Goal: Information Seeking & Learning: Learn about a topic

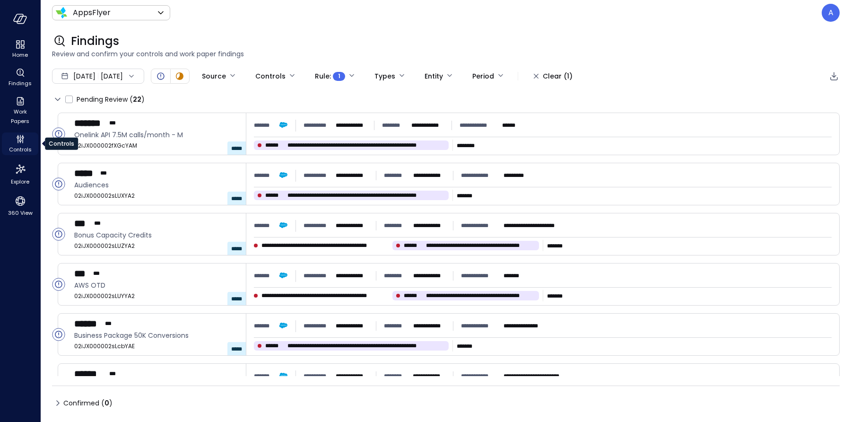
click at [21, 145] on span "Controls" at bounding box center [20, 149] width 23 height 9
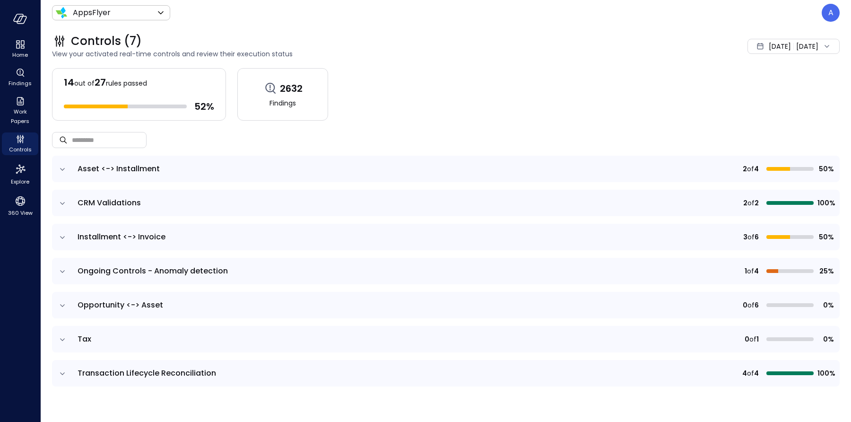
click at [66, 237] on icon "expand row" at bounding box center [62, 237] width 9 height 9
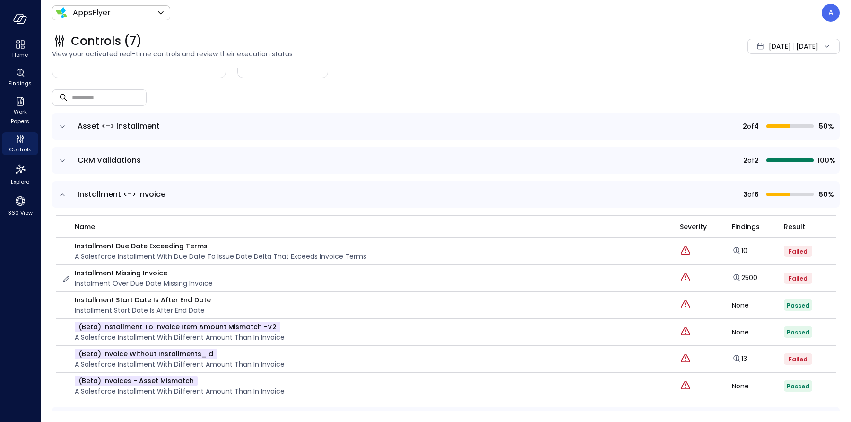
scroll to position [59, 0]
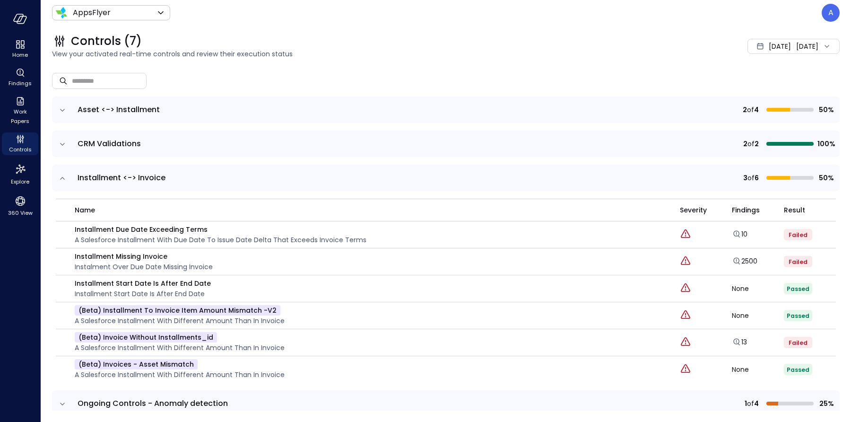
click at [62, 179] on icon "expand row" at bounding box center [62, 177] width 9 height 9
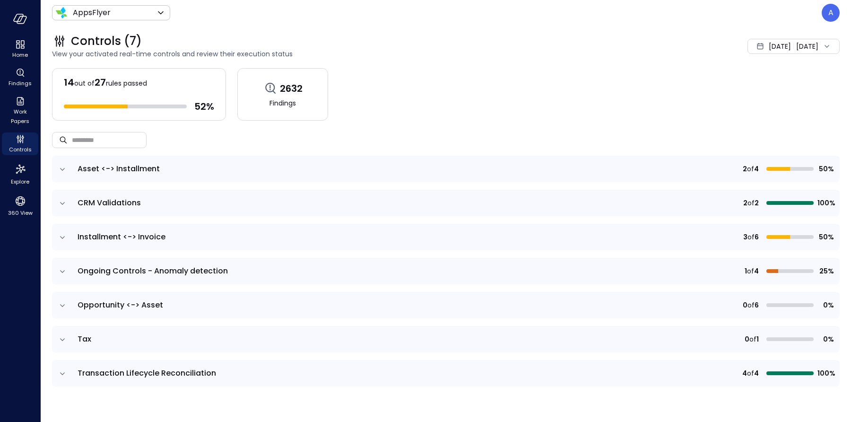
click at [61, 168] on icon "expand row" at bounding box center [62, 169] width 5 height 2
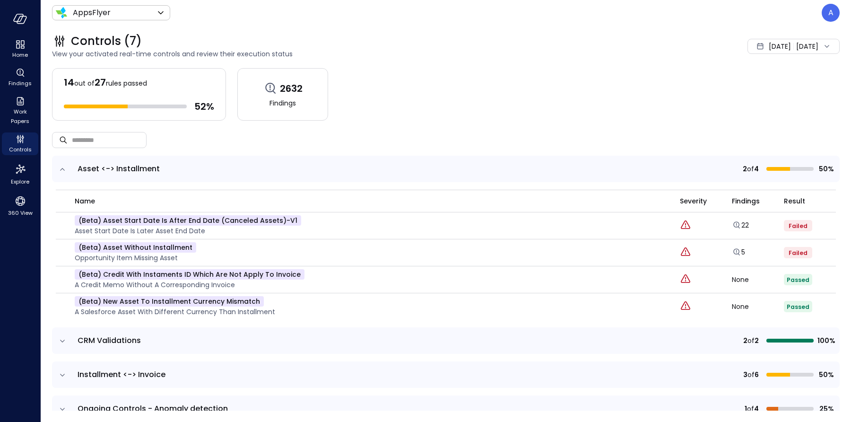
click at [61, 168] on icon "expand row" at bounding box center [62, 169] width 5 height 2
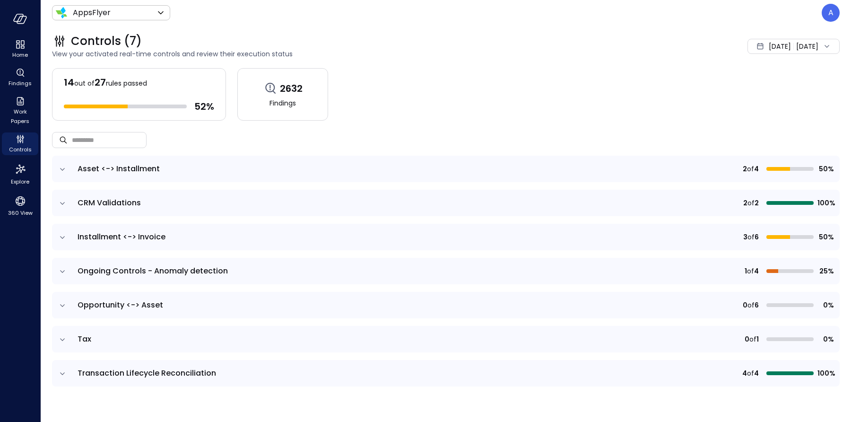
click at [65, 233] on icon "expand row" at bounding box center [62, 237] width 9 height 9
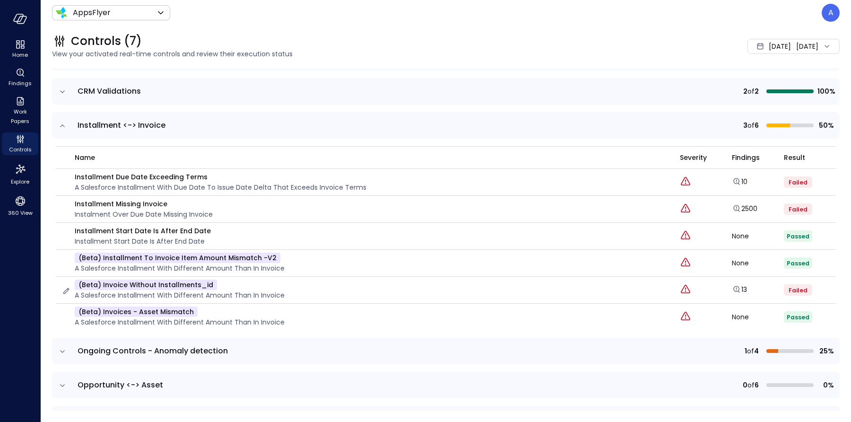
scroll to position [99, 0]
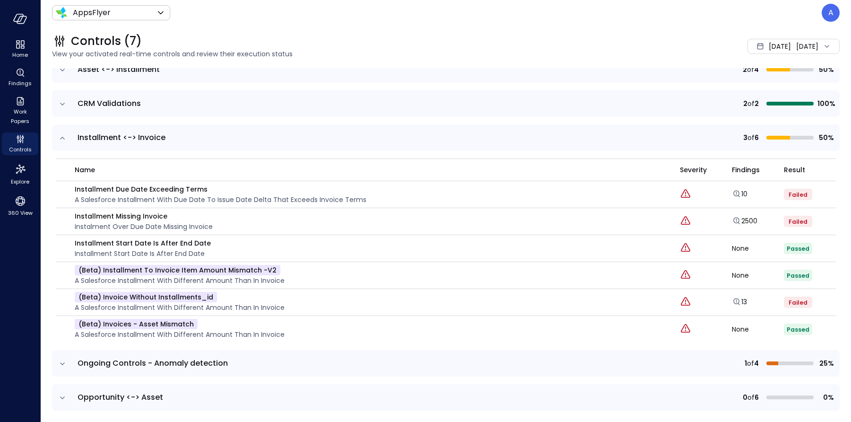
click at [63, 136] on icon "expand row" at bounding box center [62, 137] width 9 height 9
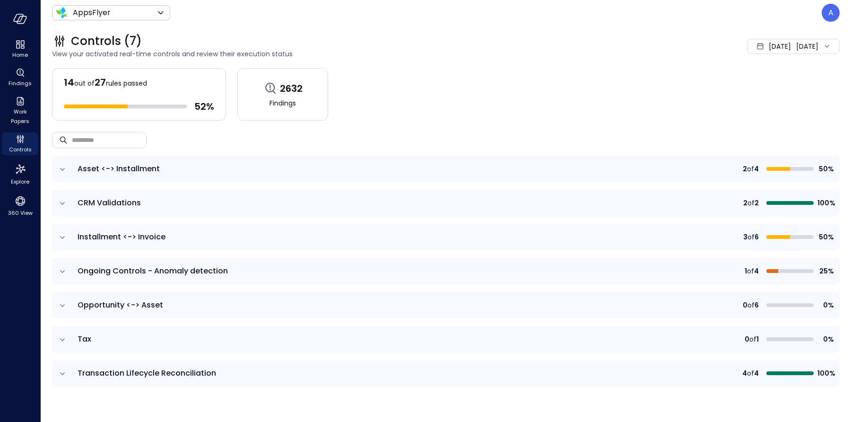
scroll to position [0, 0]
click at [112, 138] on input "text" at bounding box center [109, 139] width 75 height 25
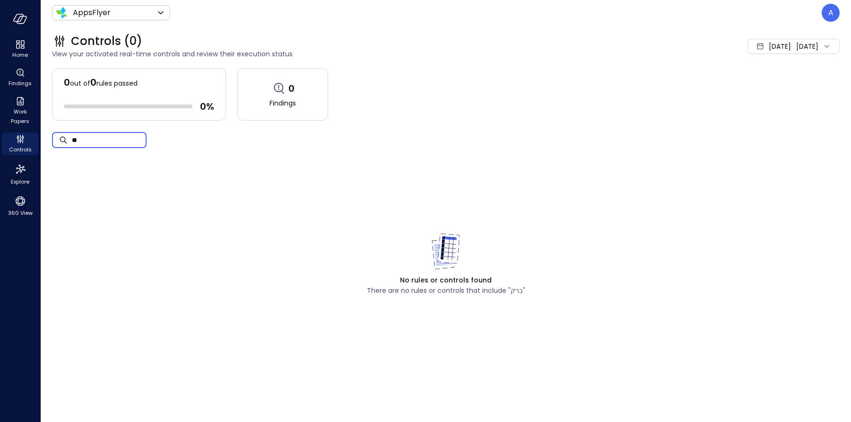
type input "*"
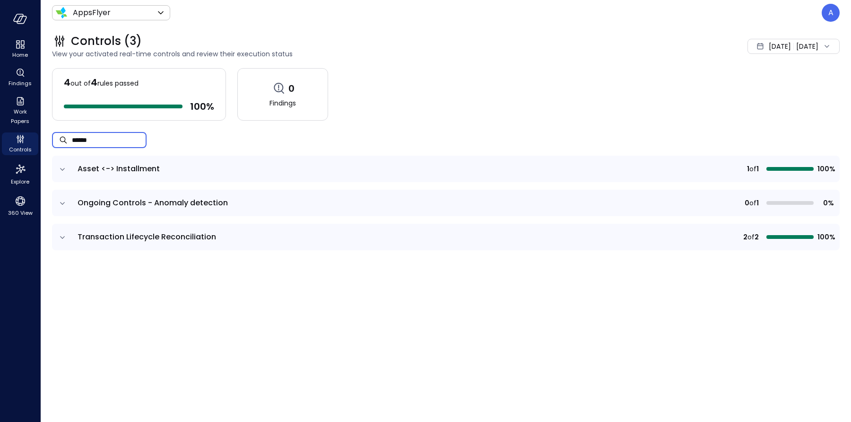
type input "******"
click at [62, 169] on icon "expand row" at bounding box center [62, 168] width 9 height 9
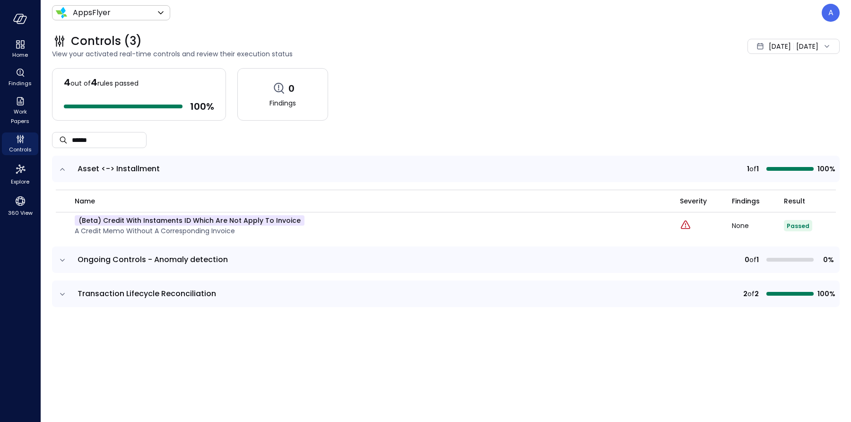
click at [60, 255] on icon "expand row" at bounding box center [62, 259] width 9 height 9
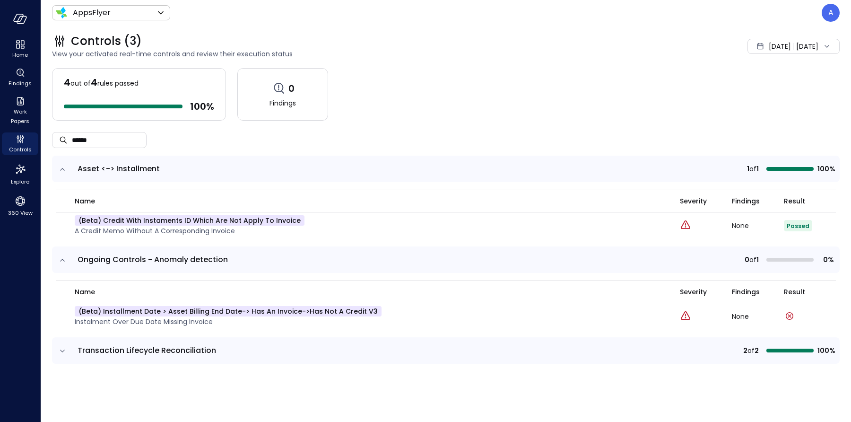
click at [63, 257] on icon "expand row" at bounding box center [62, 259] width 9 height 9
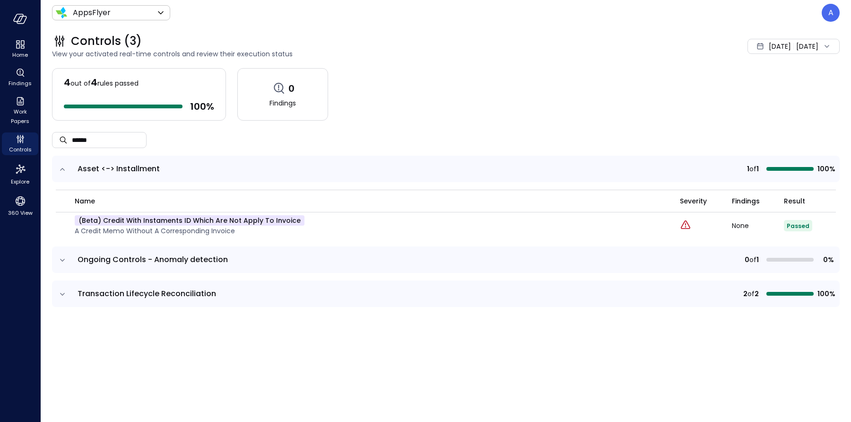
click at [63, 168] on icon "expand row" at bounding box center [62, 168] width 9 height 9
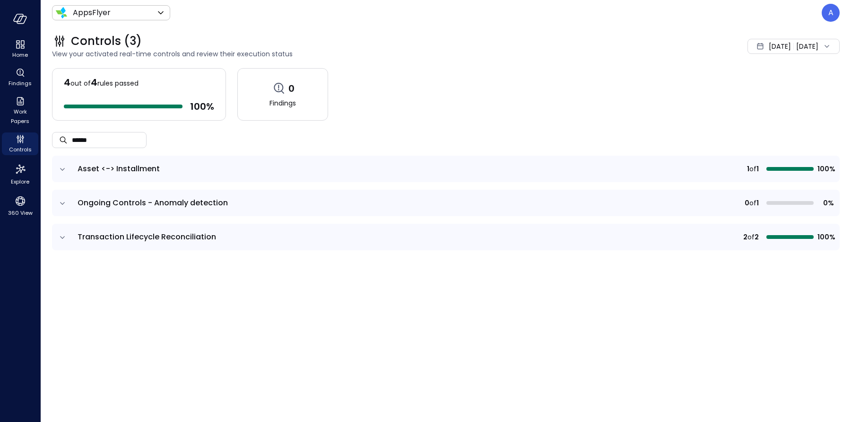
click at [61, 169] on icon "expand row" at bounding box center [62, 168] width 9 height 9
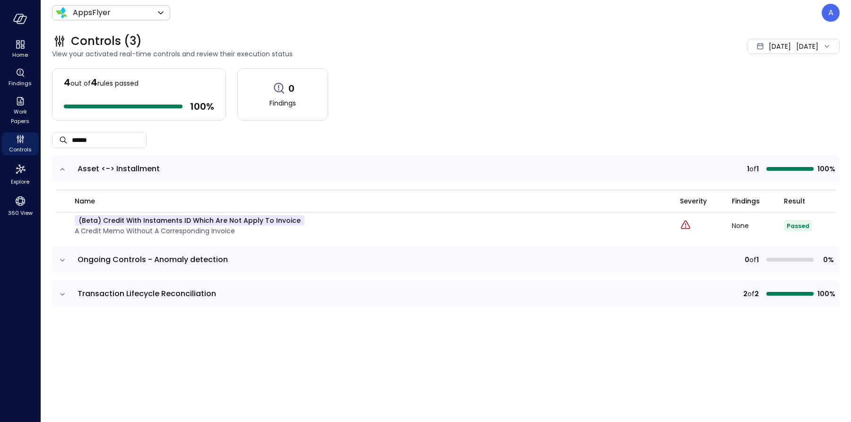
click at [63, 169] on icon "expand row" at bounding box center [62, 168] width 9 height 9
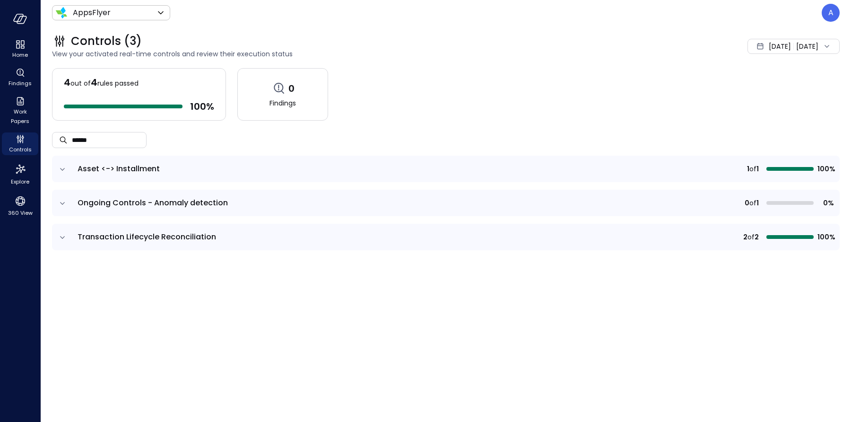
click at [61, 169] on icon "expand row" at bounding box center [62, 168] width 9 height 9
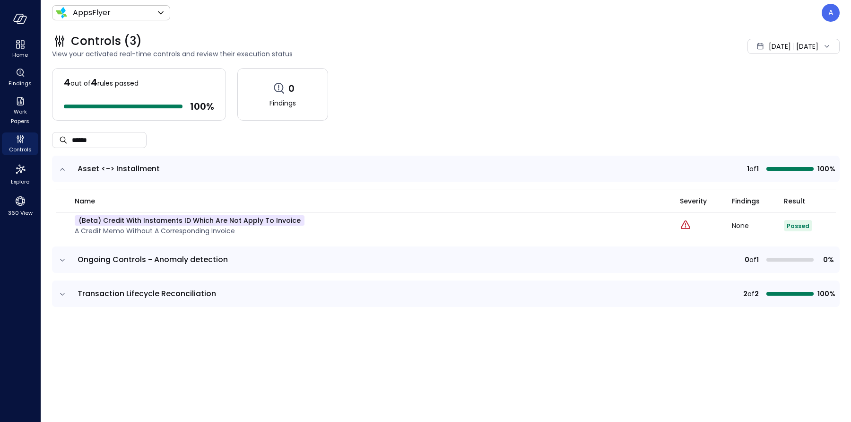
click at [59, 261] on icon "expand row" at bounding box center [62, 259] width 9 height 9
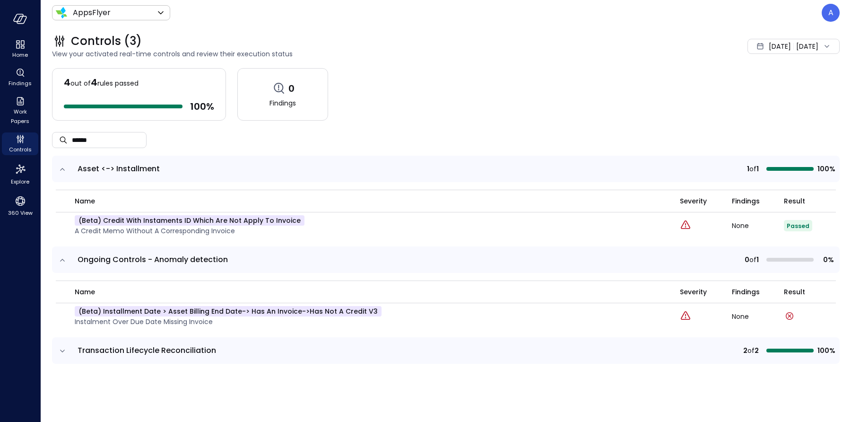
click at [62, 352] on icon "expand row" at bounding box center [62, 350] width 9 height 9
click at [108, 140] on input "******" at bounding box center [109, 139] width 75 height 25
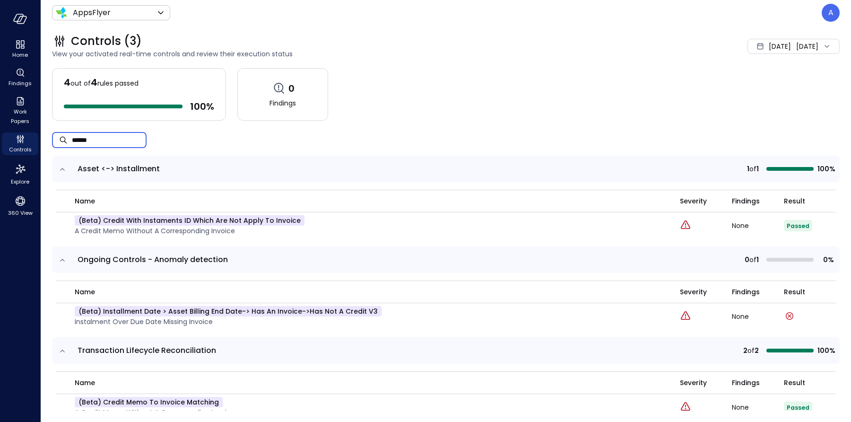
click at [108, 140] on input "******" at bounding box center [109, 139] width 75 height 25
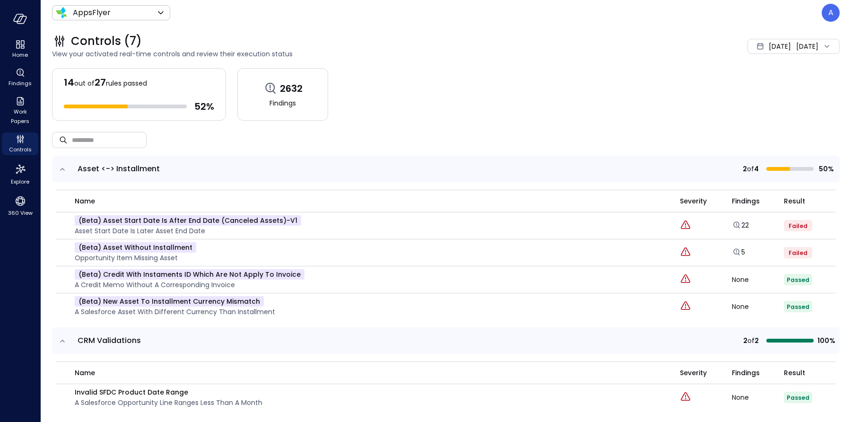
click at [772, 44] on span "[DATE]" at bounding box center [779, 46] width 22 height 10
click at [763, 120] on li "Custom" at bounding box center [774, 119] width 75 height 16
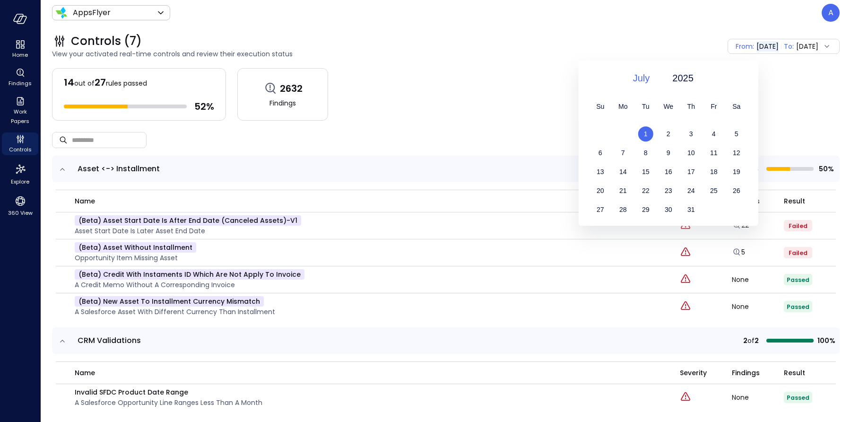
click at [646, 77] on span "July" at bounding box center [641, 78] width 17 height 14
click at [646, 124] on div "March" at bounding box center [646, 129] width 50 height 16
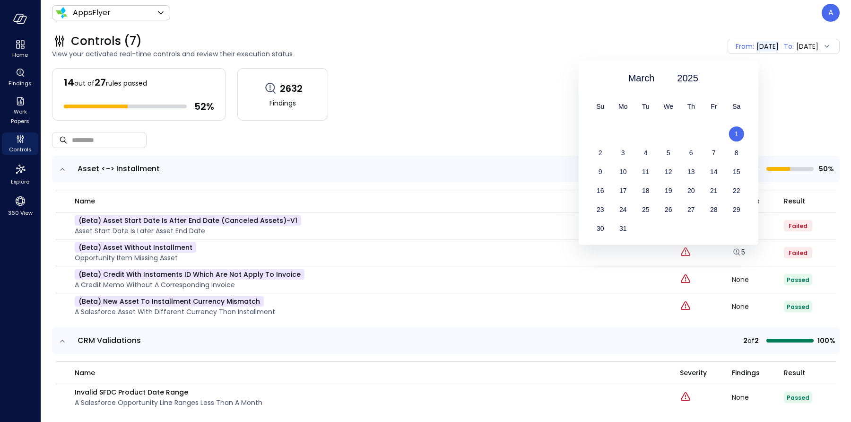
click at [737, 130] on span "1" at bounding box center [736, 134] width 4 height 8
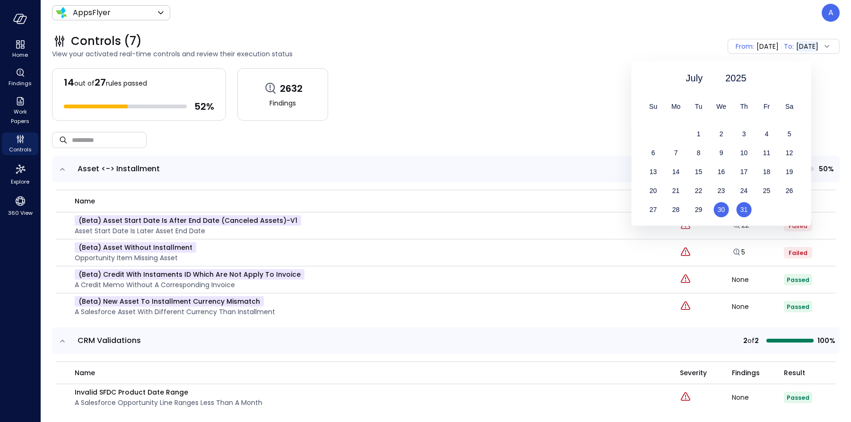
click at [719, 207] on span "30" at bounding box center [721, 210] width 8 height 8
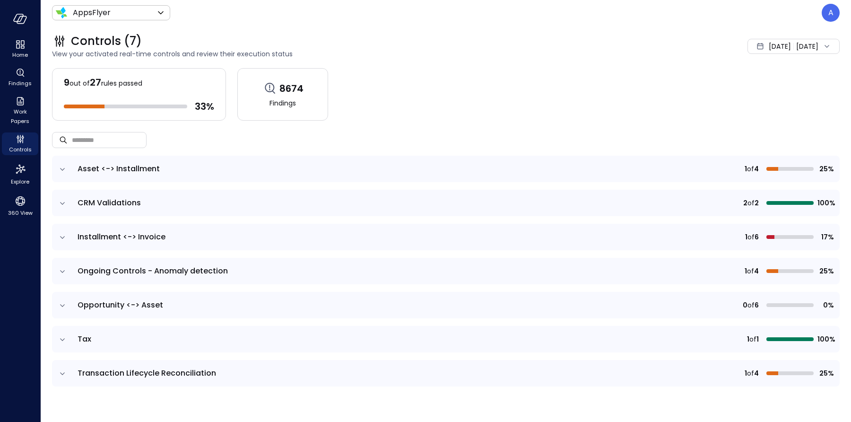
click at [60, 168] on icon "expand row" at bounding box center [62, 168] width 9 height 9
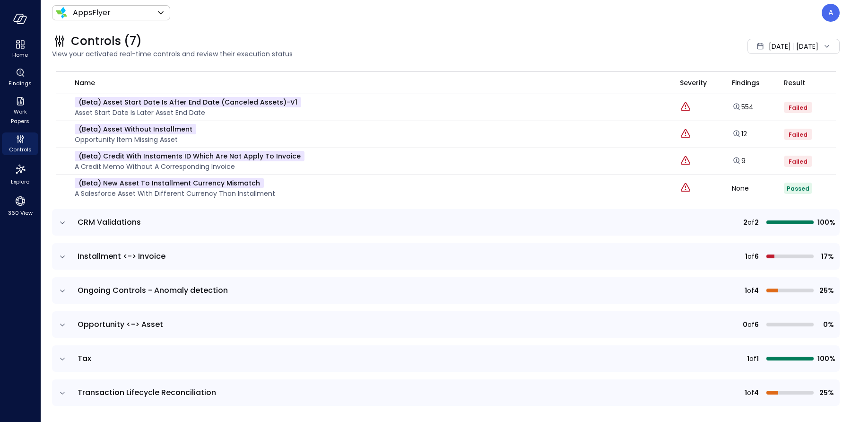
scroll to position [119, 0]
click at [63, 258] on icon "expand row" at bounding box center [62, 255] width 9 height 9
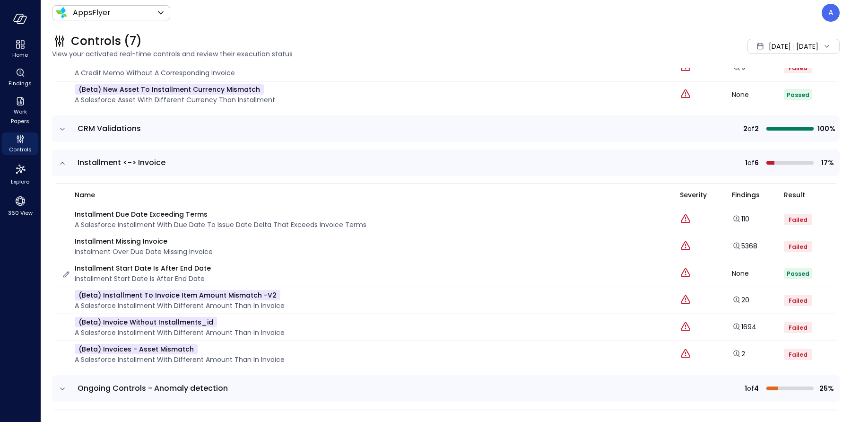
scroll to position [223, 0]
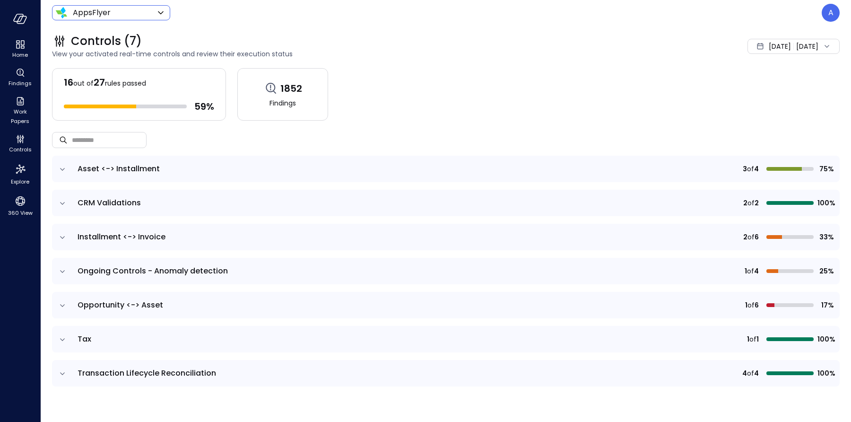
click at [768, 48] on span "Aug 1, 2025" at bounding box center [779, 46] width 22 height 10
click at [763, 102] on li "Current Year 2025" at bounding box center [765, 103] width 75 height 16
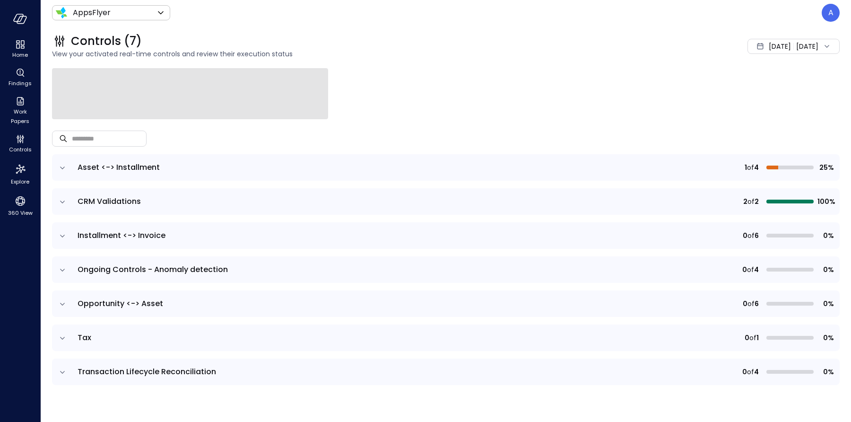
click at [768, 46] on span "Jan 1, 2025" at bounding box center [779, 46] width 22 height 10
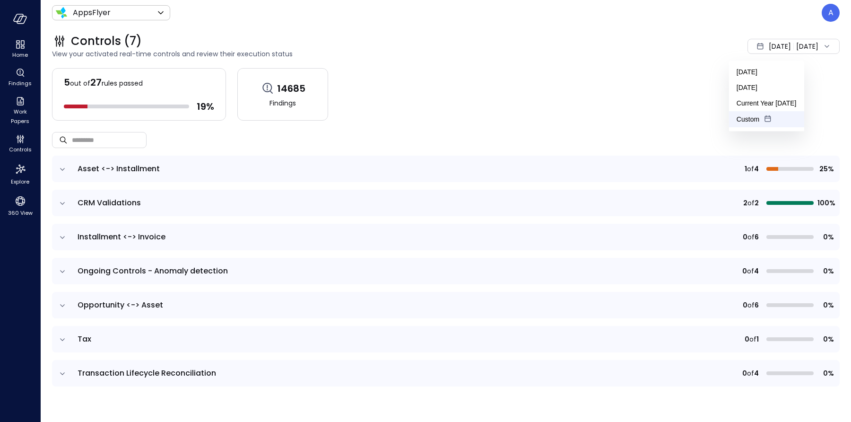
click at [756, 123] on li "Custom" at bounding box center [766, 119] width 75 height 16
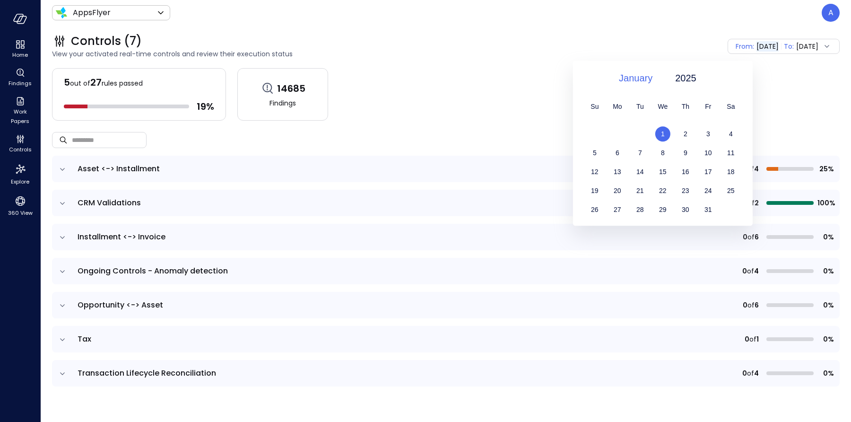
click at [625, 74] on span "January" at bounding box center [636, 78] width 34 height 14
click at [639, 115] on div "February" at bounding box center [641, 113] width 50 height 16
click at [731, 132] on span "1" at bounding box center [731, 134] width 4 height 8
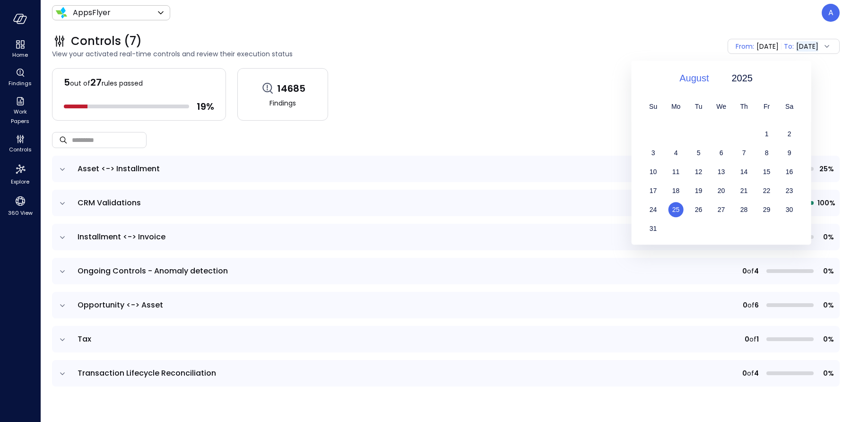
click at [708, 80] on span "August" at bounding box center [693, 78] width 29 height 14
click at [696, 127] on div "March" at bounding box center [699, 129] width 50 height 16
click at [674, 211] on span "24" at bounding box center [676, 210] width 8 height 8
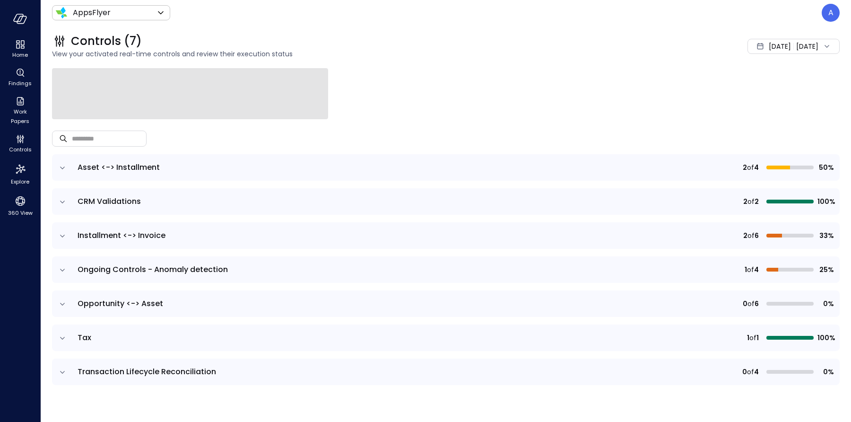
click at [807, 42] on div "Feb 1, 2025 Mar 24, 2025" at bounding box center [793, 46] width 92 height 15
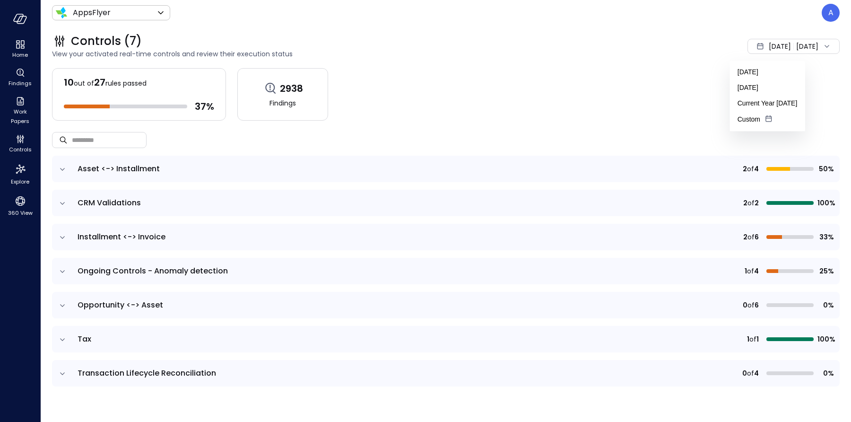
click at [664, 92] on div "10 out of 27 rules passed 37 % 2938 Findings" at bounding box center [445, 94] width 787 height 52
click at [58, 168] on icon "expand row" at bounding box center [62, 168] width 9 height 9
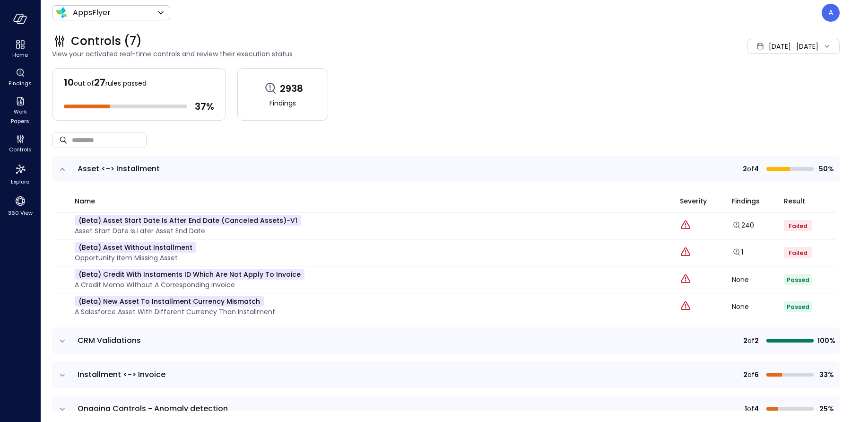
click at [799, 45] on div "Feb 1, 2025 Mar 24, 2025" at bounding box center [793, 46] width 92 height 15
click at [758, 119] on li "Custom" at bounding box center [767, 119] width 75 height 16
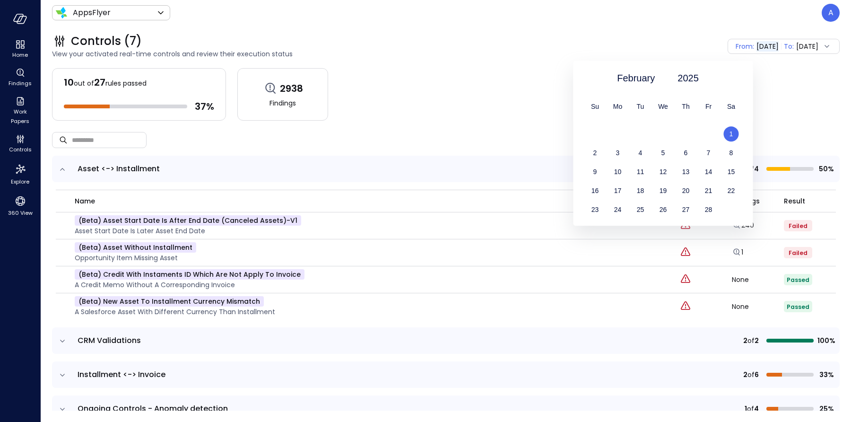
click at [731, 136] on span "1" at bounding box center [731, 134] width 4 height 8
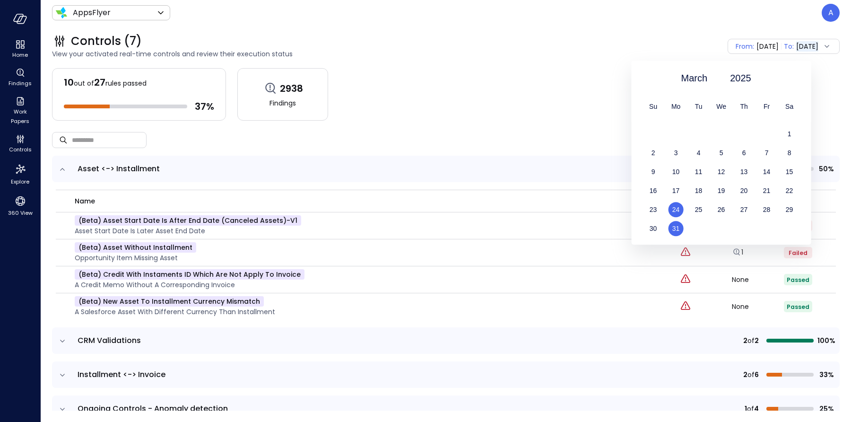
click at [676, 229] on span "31" at bounding box center [676, 228] width 8 height 8
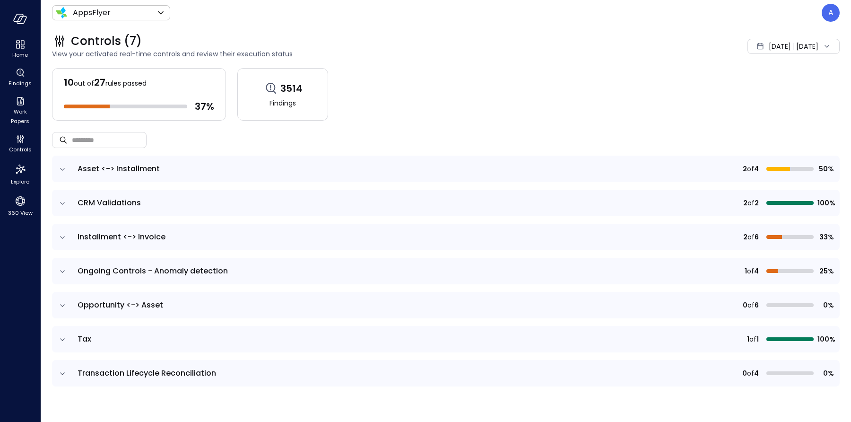
click at [62, 167] on icon "expand row" at bounding box center [62, 168] width 9 height 9
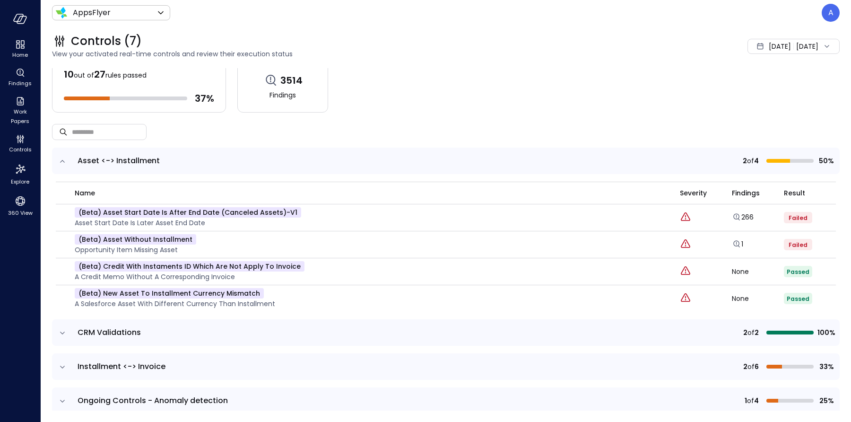
scroll to position [17, 0]
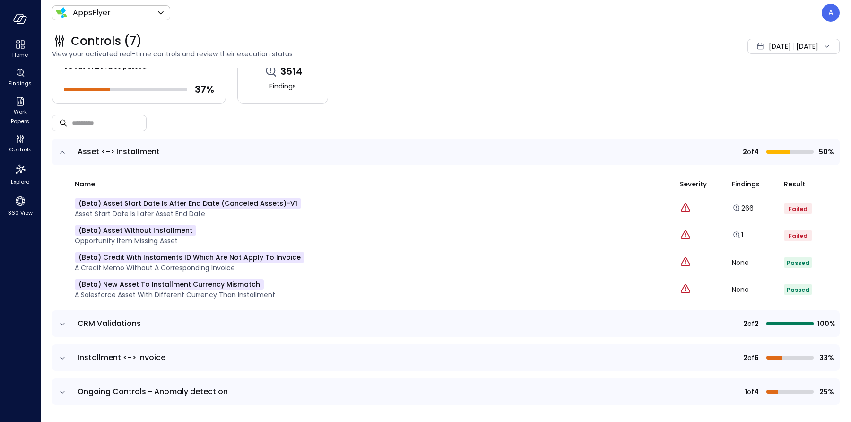
click at [798, 54] on div "Controls (7) View your activated real-time controls and review their execution …" at bounding box center [440, 47] width 799 height 42
click at [804, 48] on div "Feb 1, 2025 Mar 31, 2025" at bounding box center [793, 46] width 92 height 15
click at [765, 119] on li "Custom" at bounding box center [769, 119] width 75 height 16
click at [809, 46] on span "Mar 31, 2025" at bounding box center [807, 46] width 22 height 10
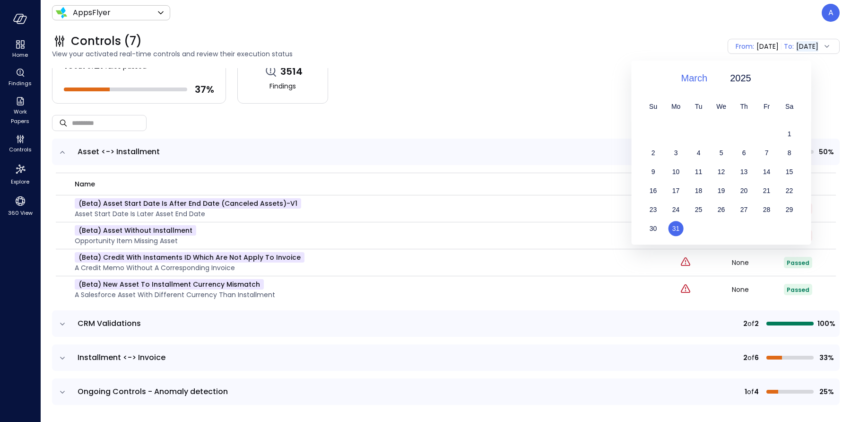
click at [698, 78] on span "March" at bounding box center [694, 78] width 26 height 14
click at [691, 143] on div "April" at bounding box center [699, 146] width 50 height 16
click at [723, 211] on span "30" at bounding box center [721, 210] width 8 height 8
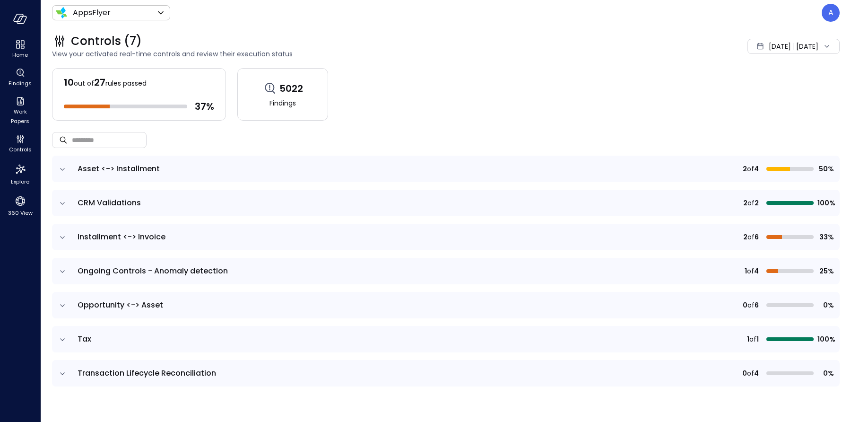
click at [58, 170] on icon "expand row" at bounding box center [62, 168] width 9 height 9
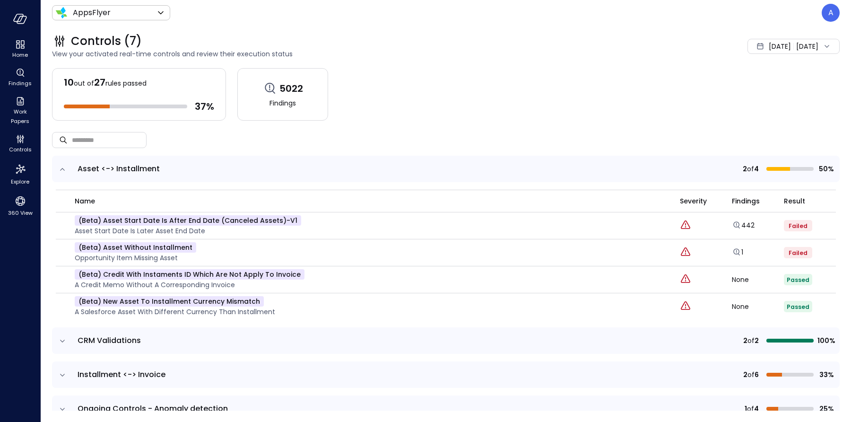
click at [772, 46] on span "Feb 1, 2025" at bounding box center [779, 46] width 22 height 10
click at [764, 96] on li "Current Year 2025" at bounding box center [768, 103] width 75 height 16
click at [732, 276] on icon "Explore findings" at bounding box center [736, 278] width 9 height 9
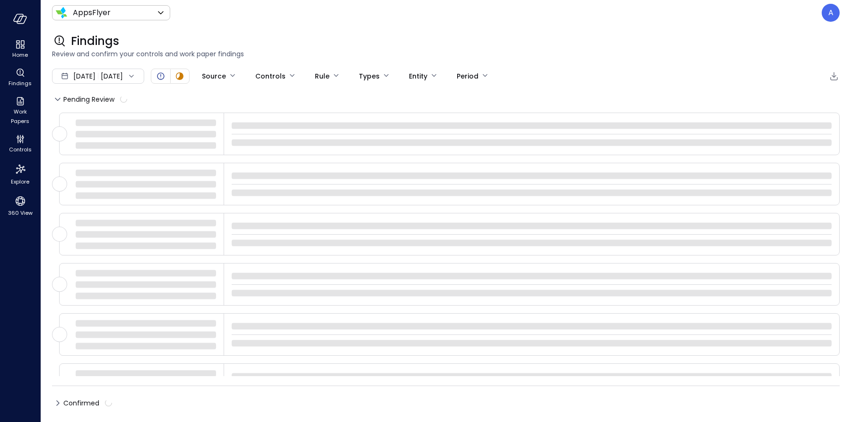
type input "****"
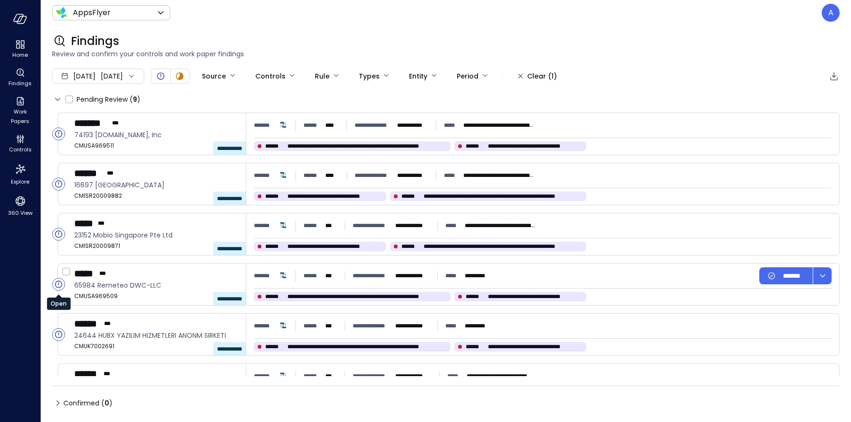
click at [57, 284] on circle "Open" at bounding box center [58, 284] width 12 height 12
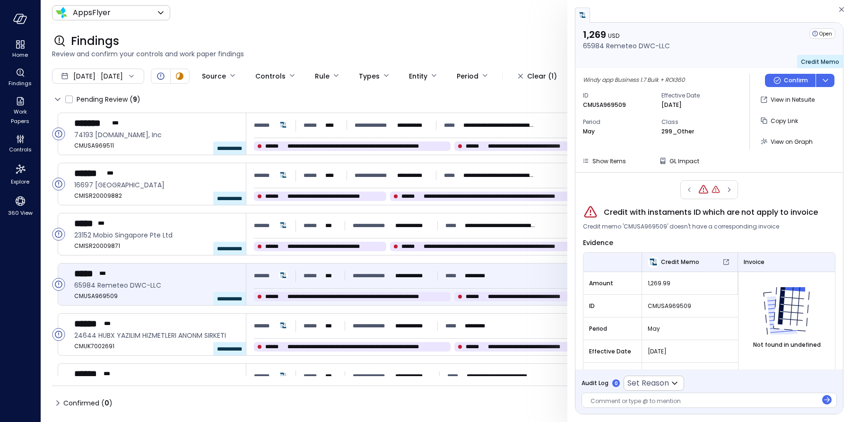
click at [670, 209] on span "Credit with instaments ID which are not apply to invoice" at bounding box center [710, 212] width 214 height 11
click at [669, 209] on span "Credit with instaments ID which are not apply to invoice" at bounding box center [710, 212] width 214 height 11
click at [844, 9] on icon "button" at bounding box center [840, 9] width 9 height 11
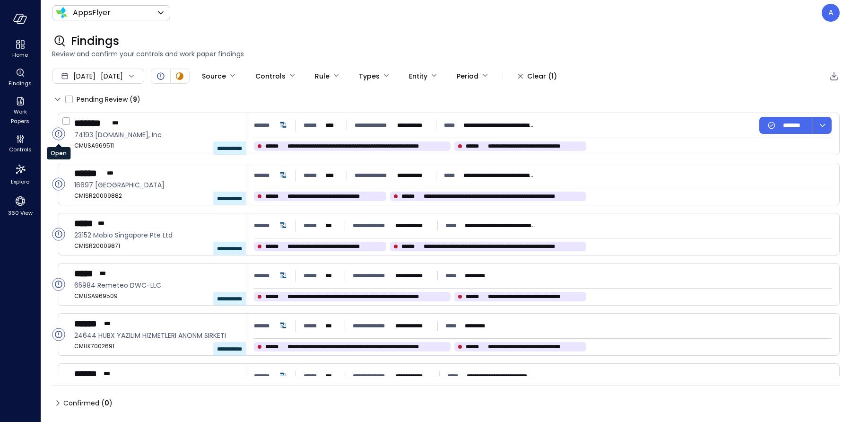
click at [57, 142] on div "Open" at bounding box center [59, 149] width 24 height 19
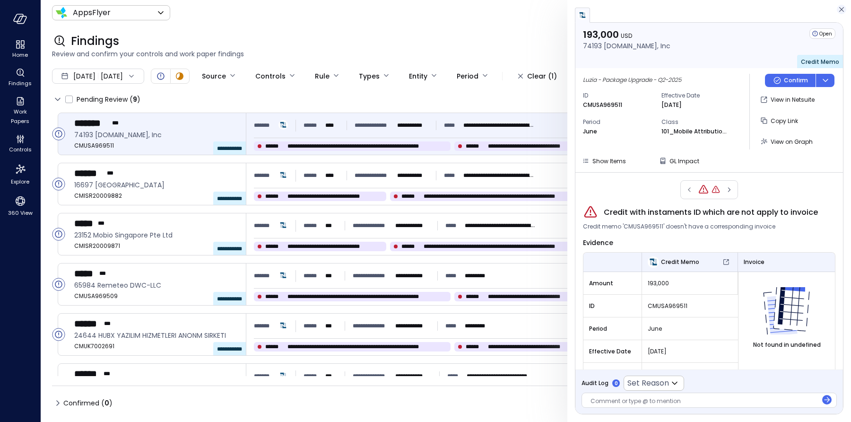
click at [843, 7] on icon "button" at bounding box center [841, 9] width 5 height 5
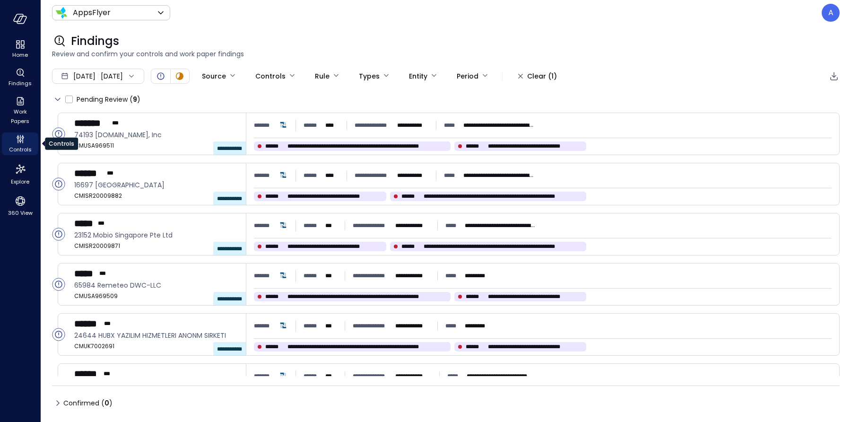
click at [19, 143] on icon "Controls" at bounding box center [20, 138] width 11 height 11
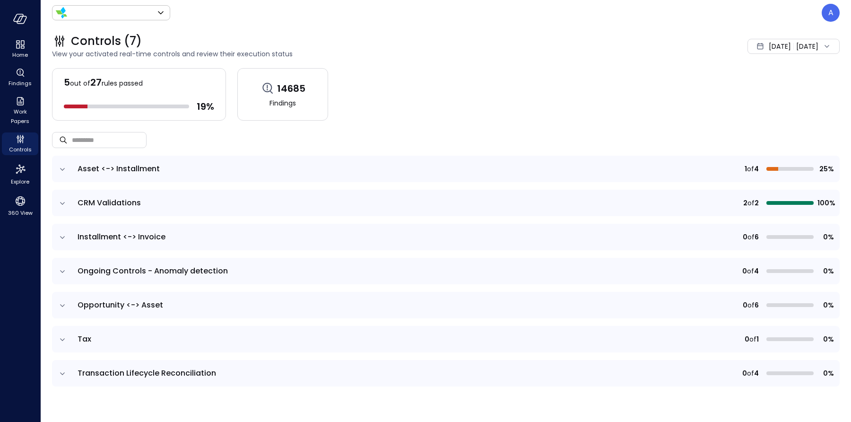
type input "*******"
click at [63, 168] on icon "expand row" at bounding box center [62, 169] width 5 height 2
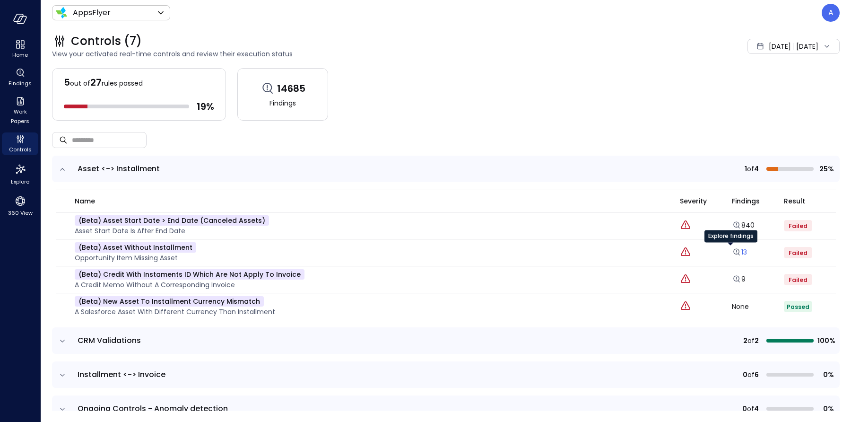
click at [732, 249] on icon "Explore findings" at bounding box center [736, 251] width 9 height 9
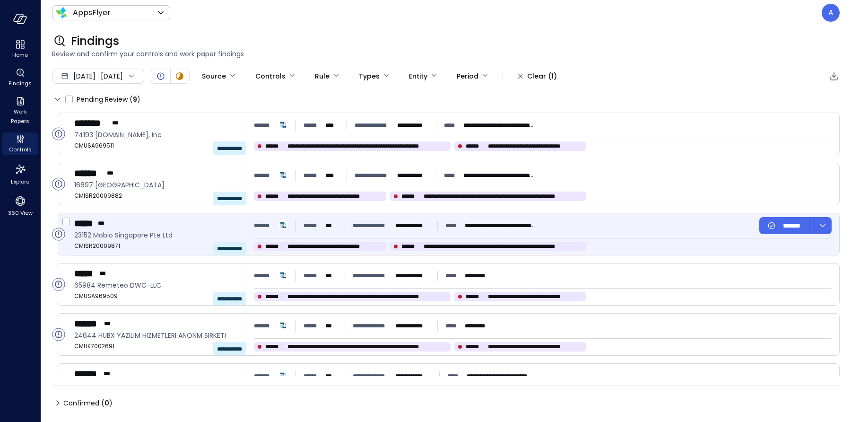
type input "****"
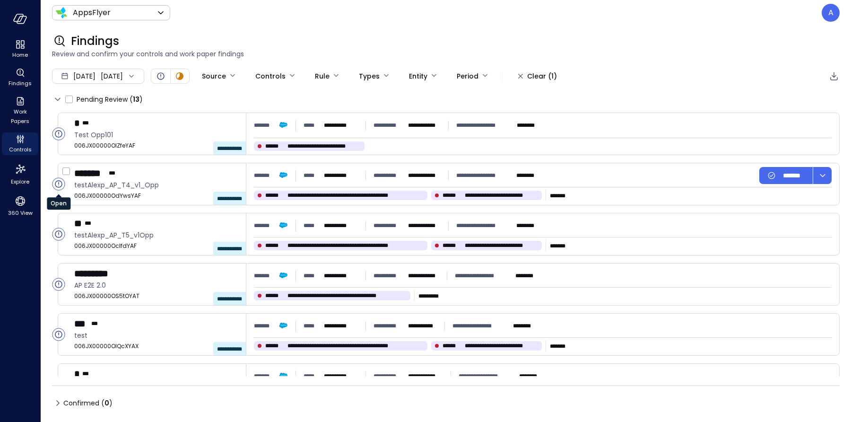
click at [59, 184] on circle "Open" at bounding box center [58, 184] width 12 height 12
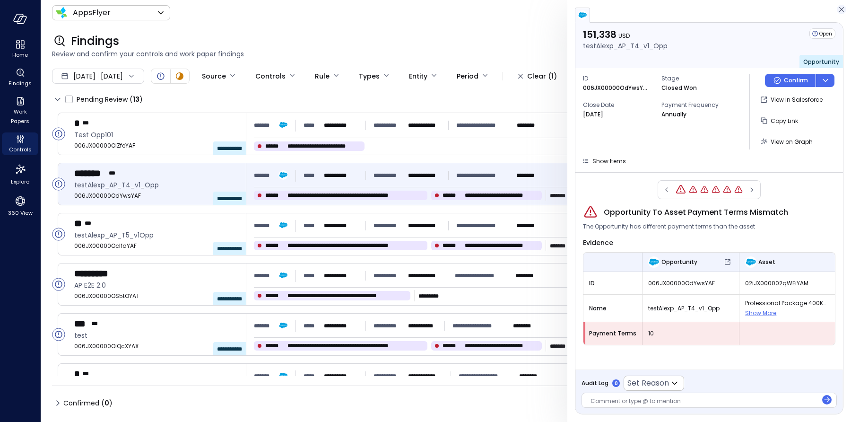
click at [842, 9] on icon "button" at bounding box center [841, 9] width 5 height 5
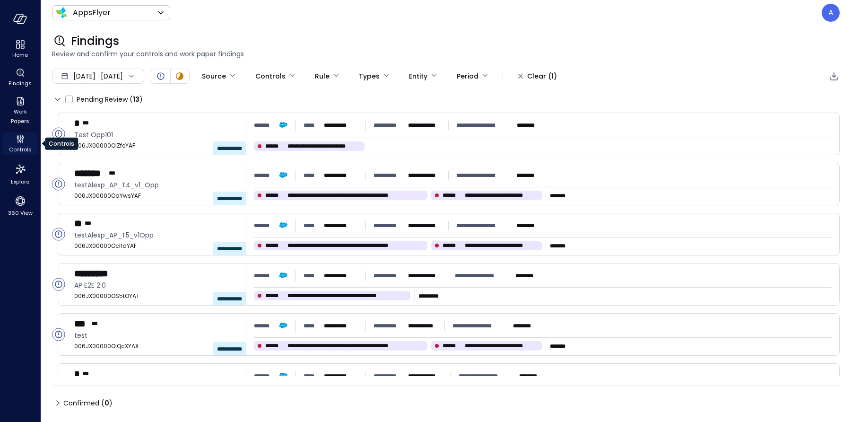
click at [17, 134] on icon "Controls" at bounding box center [20, 138] width 11 height 11
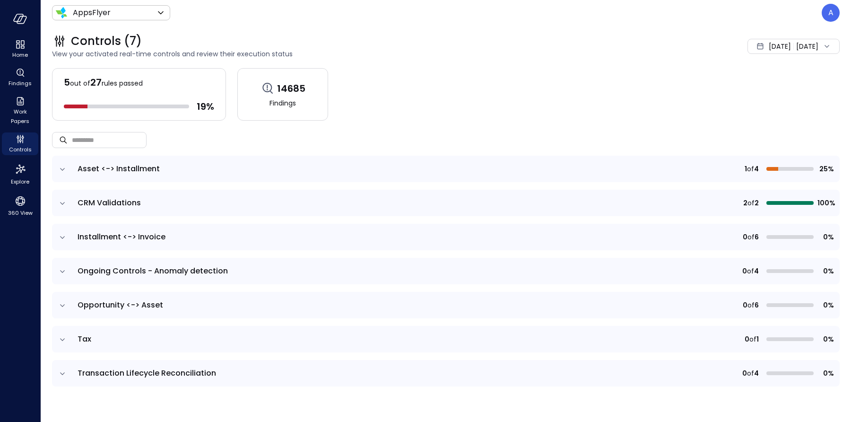
click at [64, 168] on icon "expand row" at bounding box center [62, 168] width 9 height 9
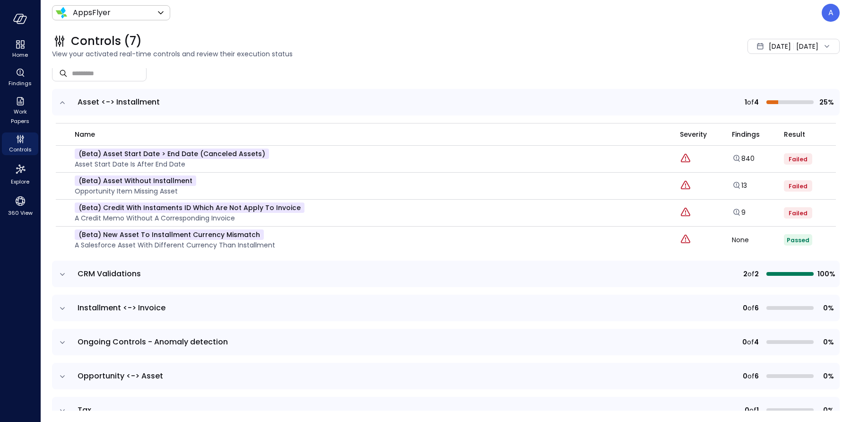
scroll to position [69, 0]
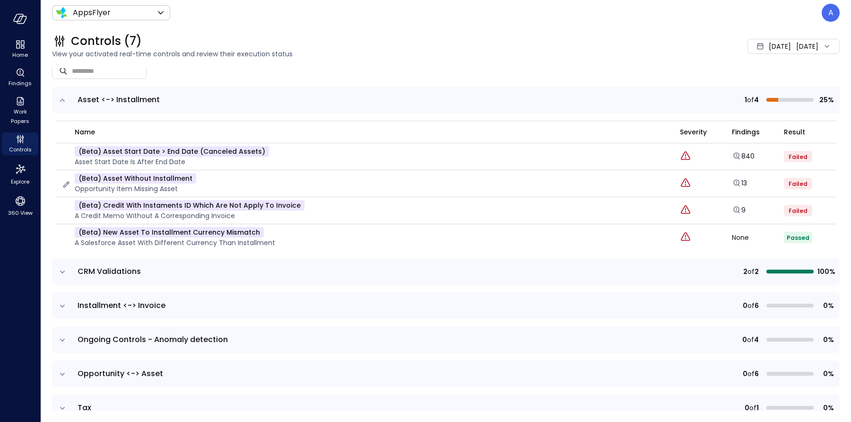
click at [146, 179] on p "(beta) Asset Without Installment" at bounding box center [135, 178] width 121 height 10
click at [137, 204] on p "(beta) Credit with instaments ID which are not apply to invoice" at bounding box center [190, 205] width 230 height 10
click at [725, 180] on div "Explore findings" at bounding box center [730, 170] width 53 height 19
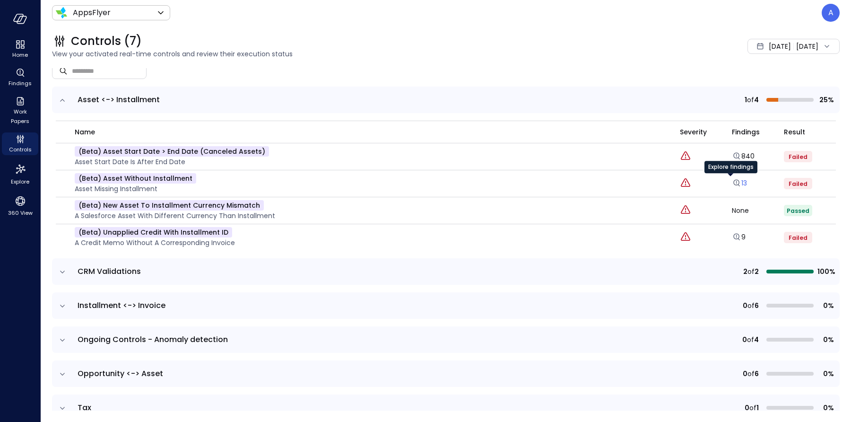
click at [732, 183] on icon "Explore findings" at bounding box center [736, 182] width 9 height 9
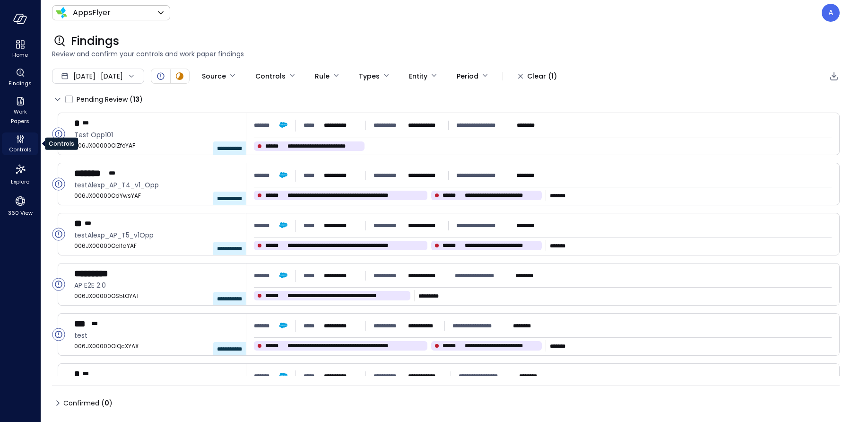
click at [18, 139] on icon "Controls" at bounding box center [17, 140] width 1 height 5
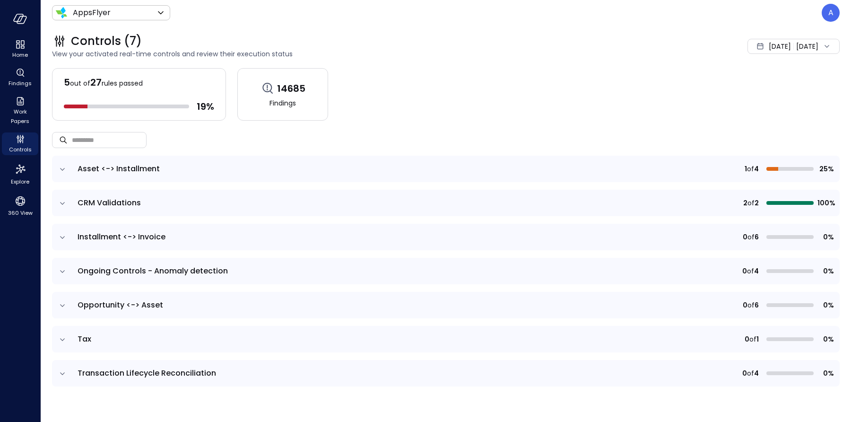
click at [63, 164] on icon "expand row" at bounding box center [62, 168] width 9 height 9
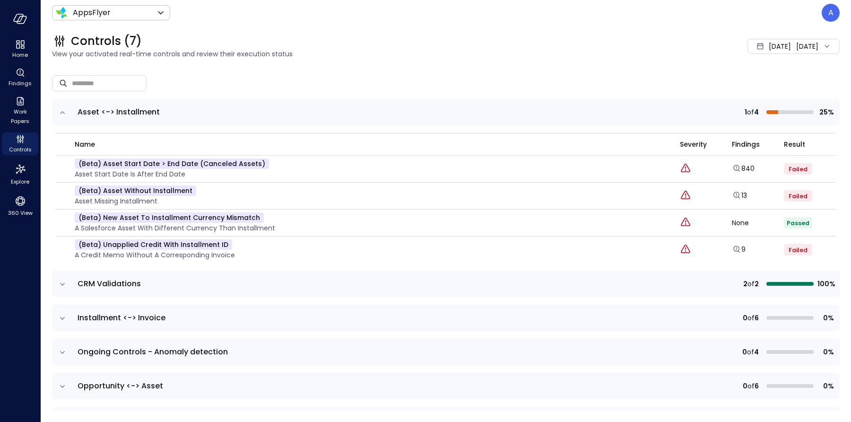
scroll to position [90, 0]
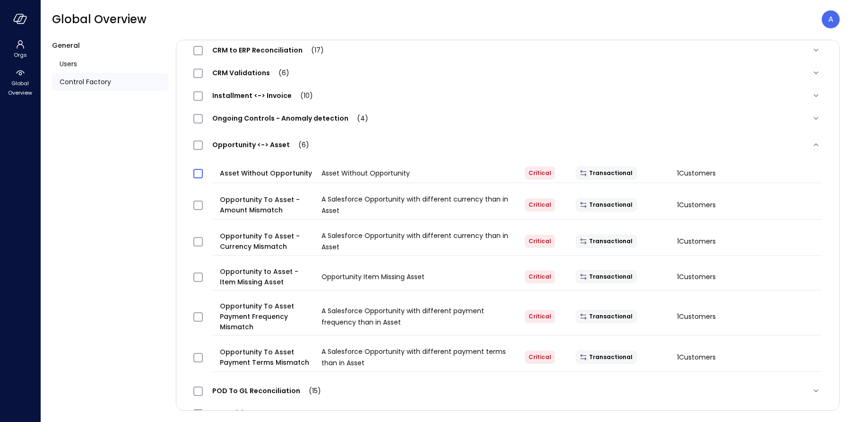
scroll to position [22, 0]
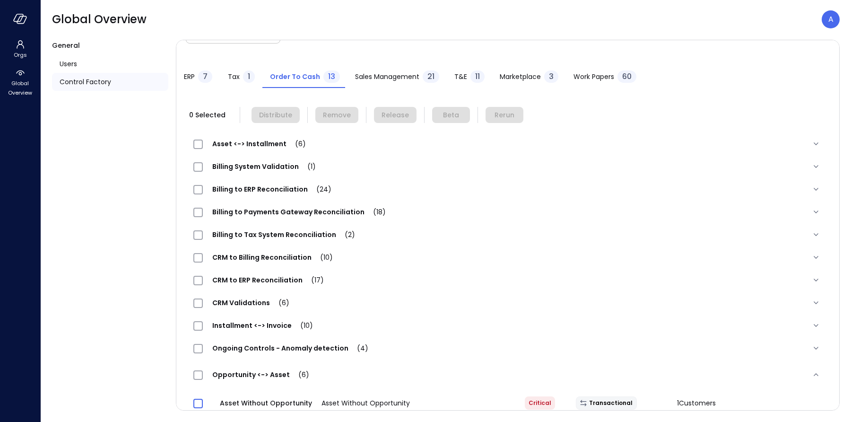
click at [245, 139] on span "Asset <-> Installment (6)" at bounding box center [259, 143] width 112 height 9
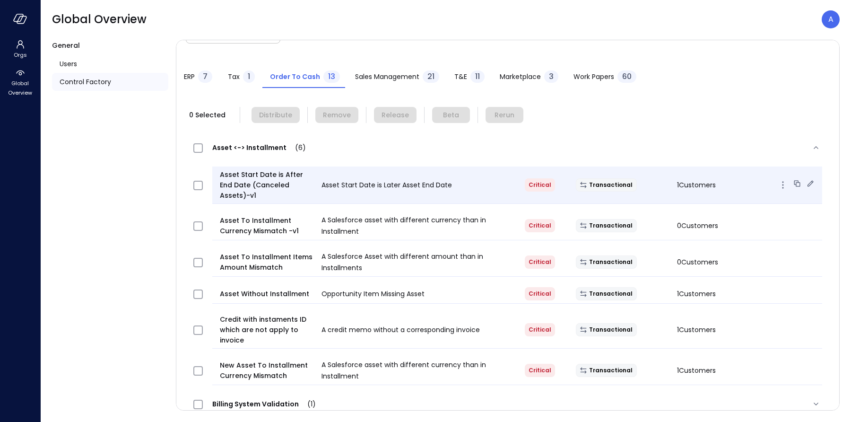
click at [263, 174] on span "Asset Start Date is After End Date (Canceled Assets)-v1" at bounding box center [267, 184] width 94 height 31
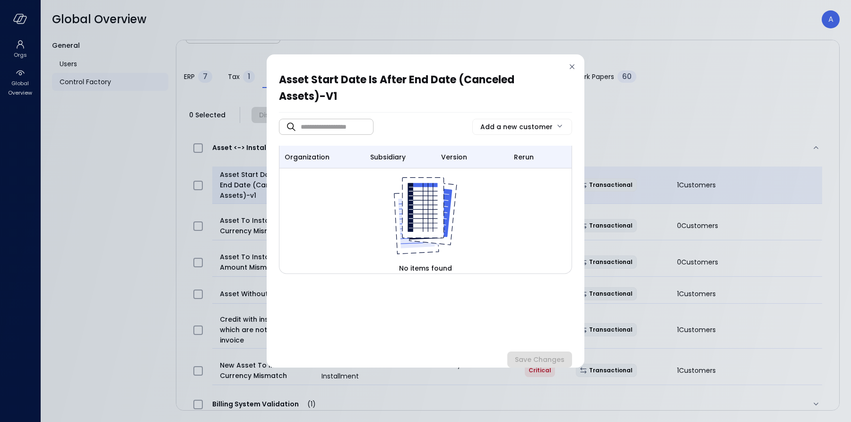
click at [263, 174] on div "Asset Start Date is After End Date (Canceled Assets)-v1 ​ ​ Add a new customer …" at bounding box center [425, 211] width 851 height 422
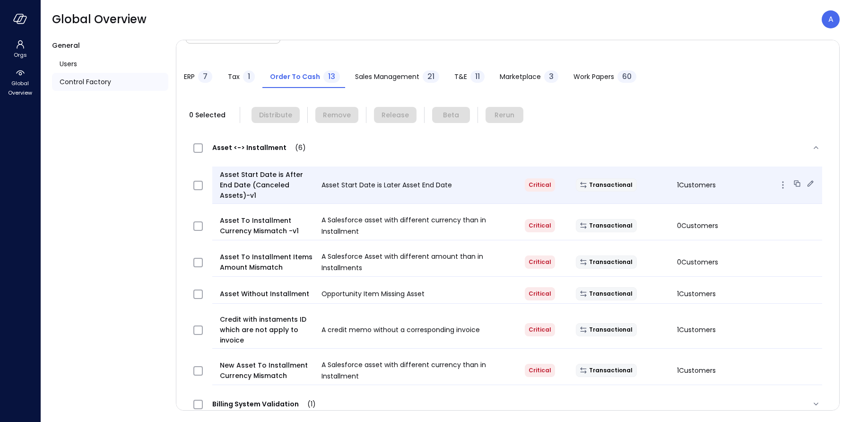
click at [327, 180] on span "Asset Start Date is Later Asset End Date" at bounding box center [386, 184] width 130 height 9
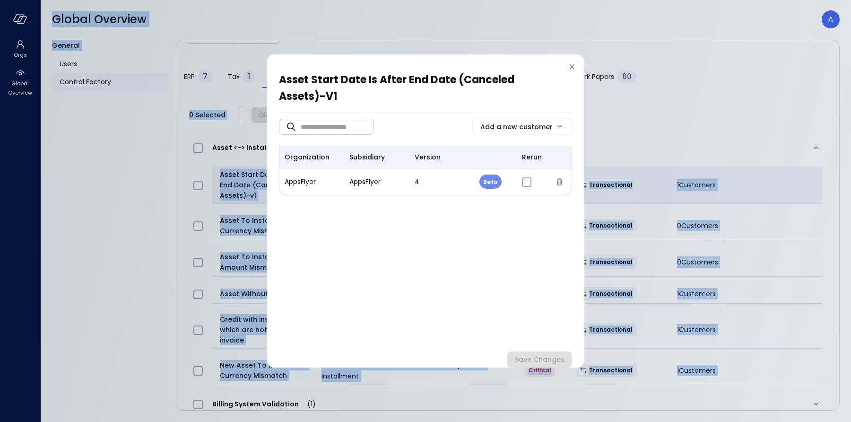
click at [327, 177] on div "organization subsidiary version rerun AppsFlyer AppsFlyer 4 Beta *" at bounding box center [425, 171] width 293 height 50
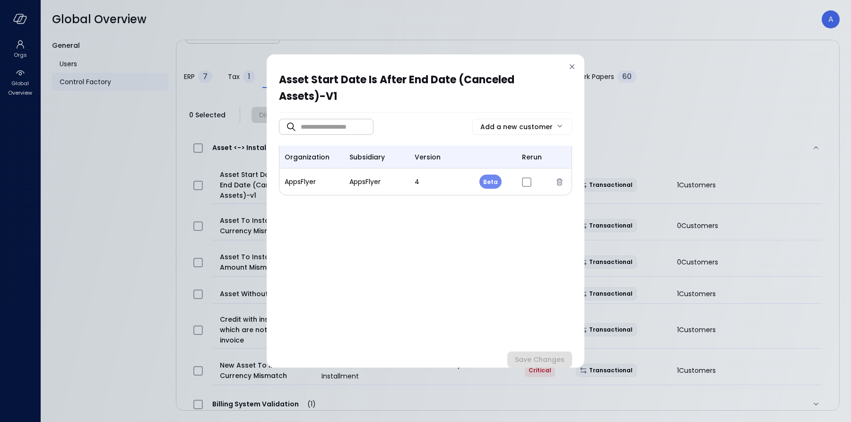
click at [572, 65] on icon at bounding box center [571, 66] width 9 height 9
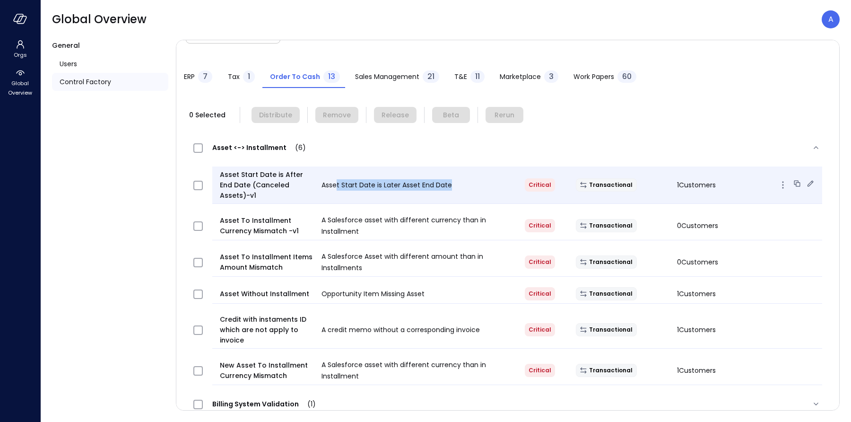
drag, startPoint x: 450, startPoint y: 179, endPoint x: 331, endPoint y: 181, distance: 118.6
click at [331, 181] on div "Asset Start Date is Later Asset End Date" at bounding box center [415, 184] width 203 height 11
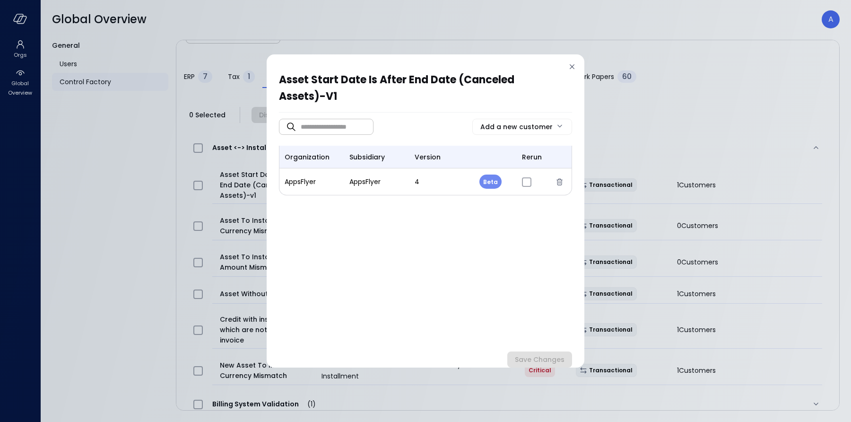
click at [575, 65] on icon at bounding box center [571, 66] width 9 height 9
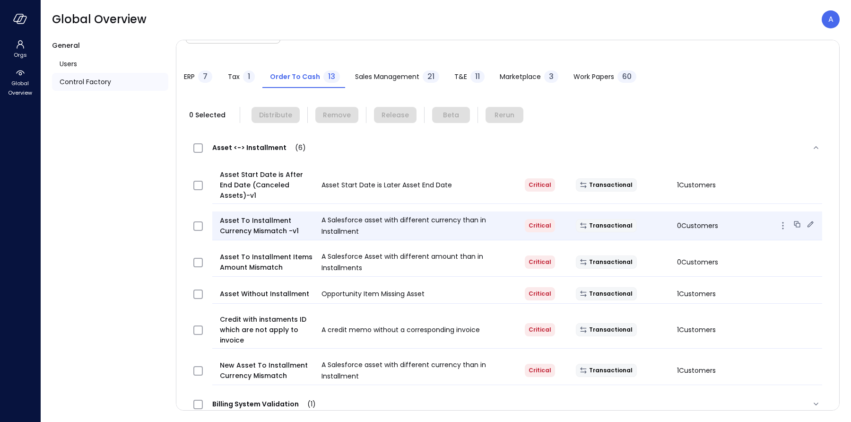
click at [777, 220] on icon "button" at bounding box center [782, 225] width 11 height 11
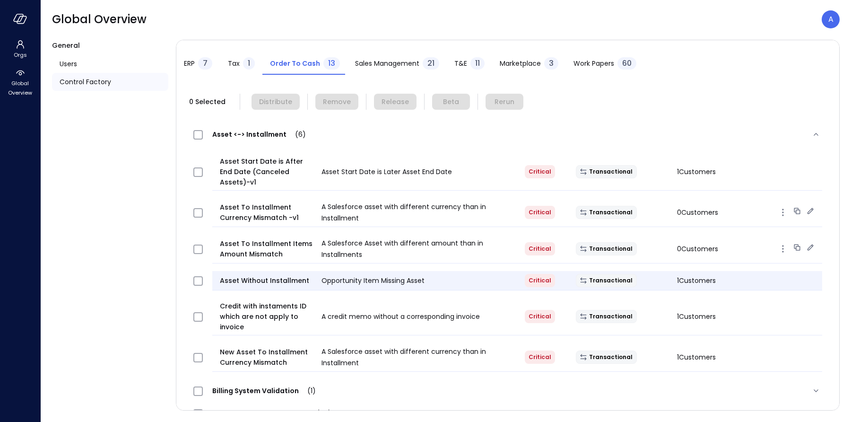
scroll to position [45, 0]
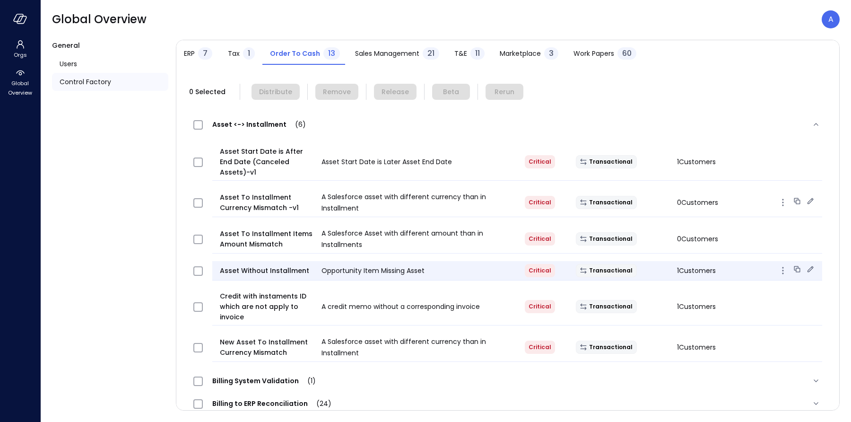
click at [375, 266] on span "Opportunity Item Missing Asset" at bounding box center [372, 270] width 103 height 9
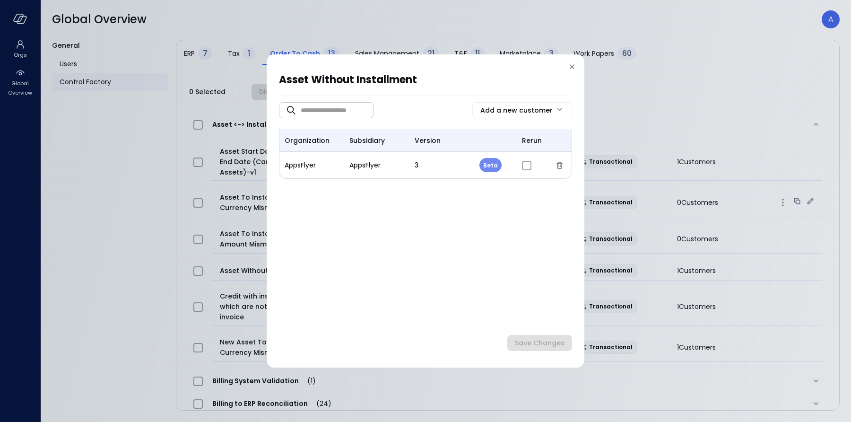
click at [572, 69] on icon at bounding box center [571, 66] width 9 height 9
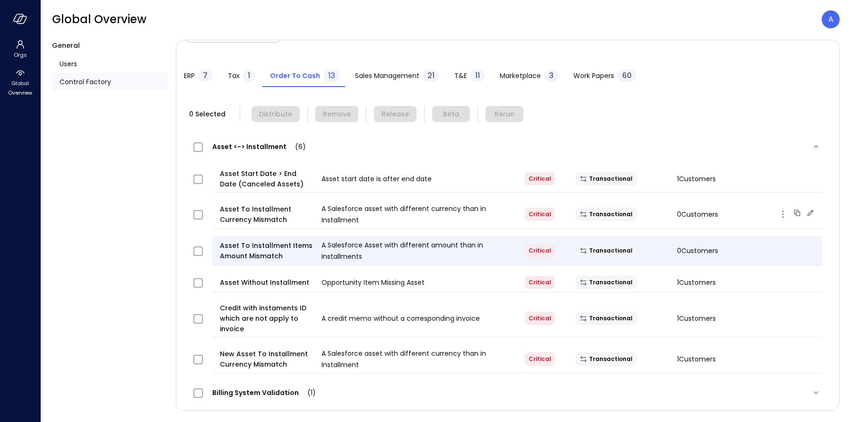
scroll to position [24, 0]
click at [267, 243] on span "Asset To Installment Items Amount Mismatch" at bounding box center [267, 250] width 94 height 21
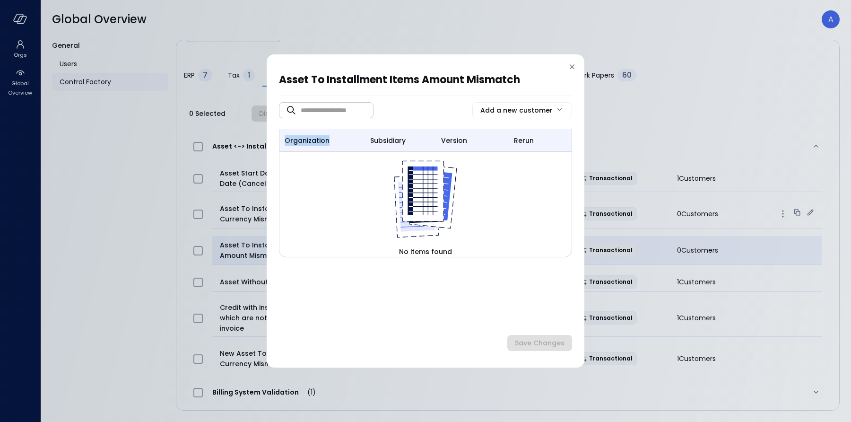
click at [267, 243] on div "Asset To Installment Items Amount Mismatch ​ ​ Add a new customer organization …" at bounding box center [426, 210] width 318 height 313
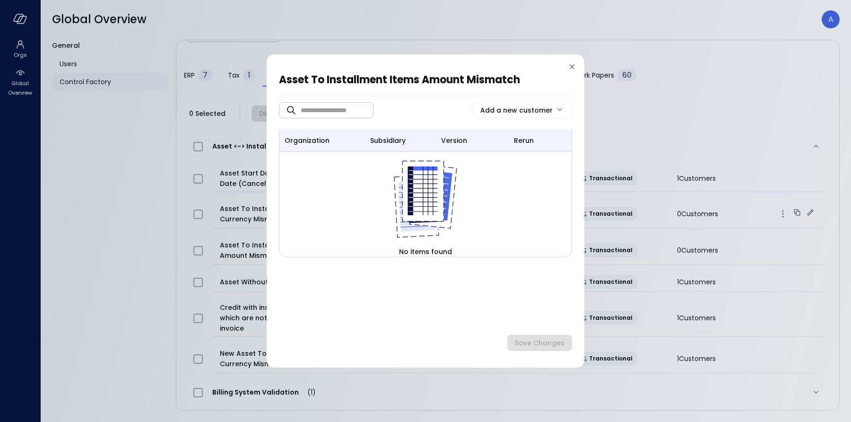
click at [574, 67] on icon at bounding box center [571, 66] width 9 height 9
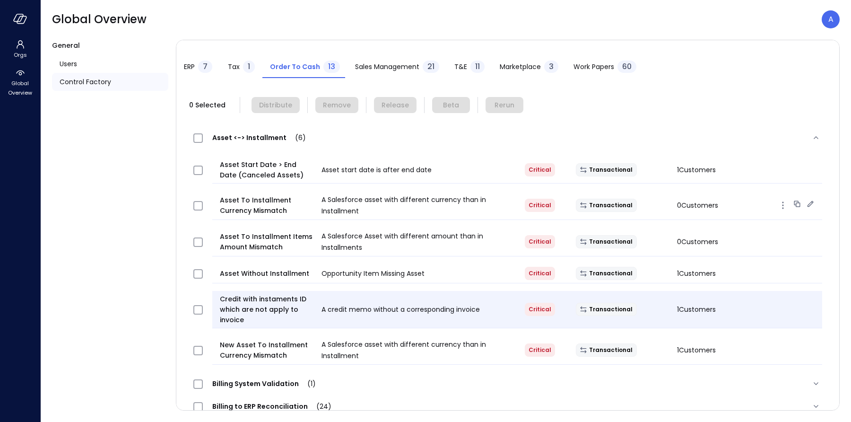
scroll to position [41, 0]
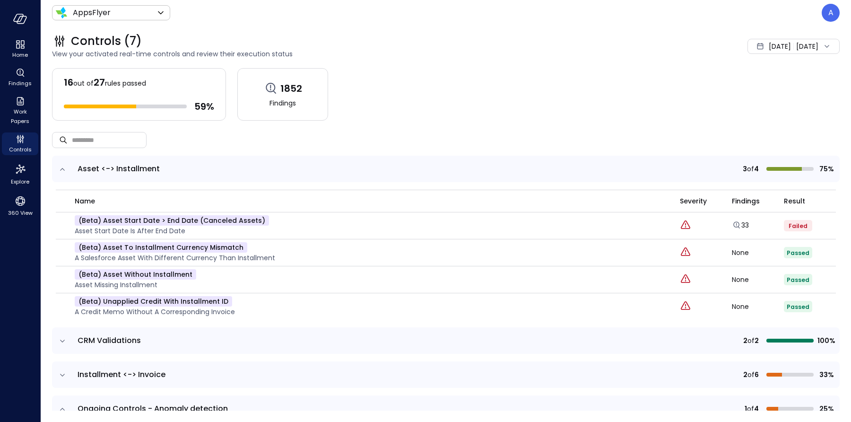
click at [769, 49] on span "[DATE]" at bounding box center [779, 46] width 22 height 10
click at [754, 120] on li "Custom" at bounding box center [765, 119] width 75 height 16
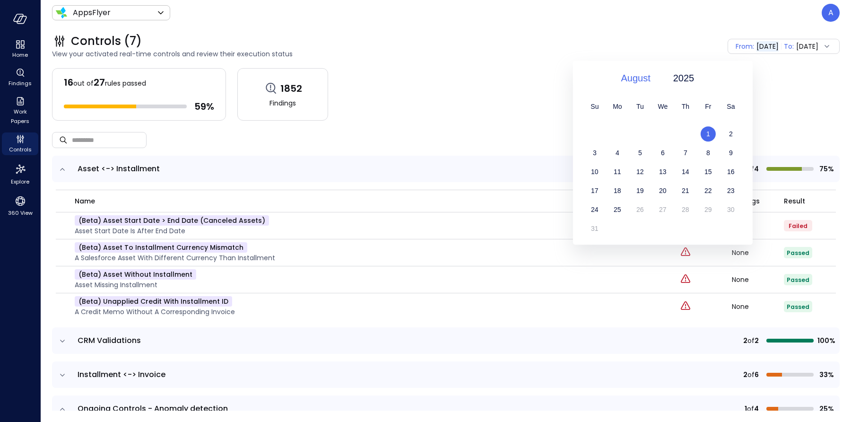
click at [637, 79] on span "August" at bounding box center [634, 78] width 29 height 14
click at [640, 96] on div "January" at bounding box center [641, 97] width 50 height 16
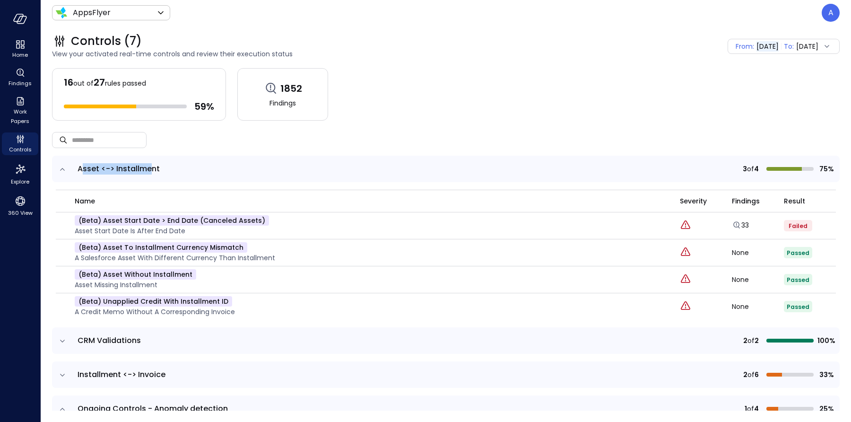
drag, startPoint x: 80, startPoint y: 166, endPoint x: 153, endPoint y: 164, distance: 72.8
click at [153, 164] on span "Asset <-> Installment" at bounding box center [119, 168] width 82 height 11
click at [80, 169] on span "Asset <-> Installment" at bounding box center [119, 168] width 82 height 11
click at [151, 169] on span "Asset <-> Installment" at bounding box center [119, 168] width 82 height 11
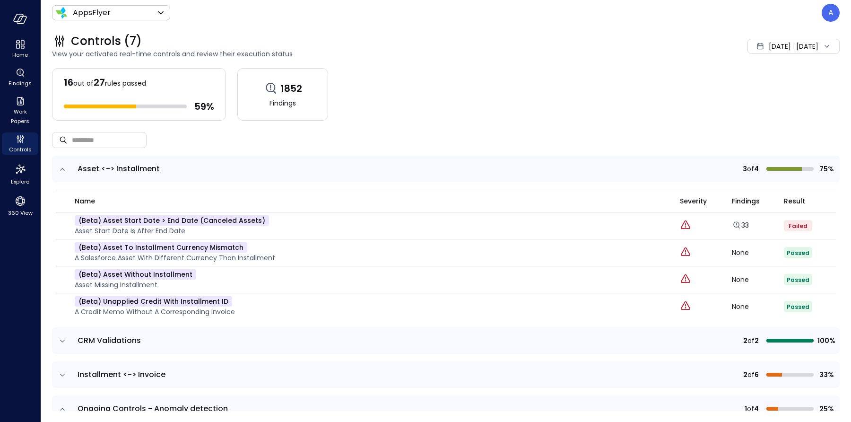
click at [152, 168] on span "Asset <-> Installment" at bounding box center [119, 168] width 82 height 11
drag, startPoint x: 78, startPoint y: 168, endPoint x: 164, endPoint y: 167, distance: 85.5
click at [161, 167] on span "Asset <-> Installment" at bounding box center [288, 168] width 420 height 11
click at [768, 45] on span "Aug 1, 2025" at bounding box center [779, 46] width 22 height 10
click at [761, 102] on li "Current Year 2025" at bounding box center [765, 103] width 75 height 16
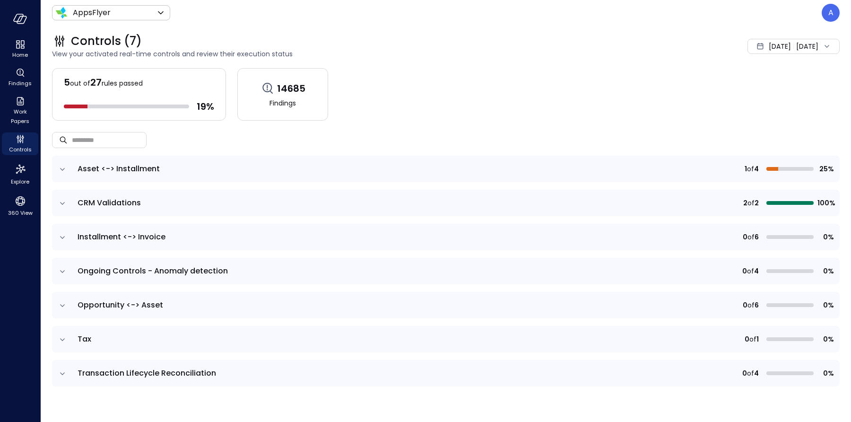
click at [63, 167] on icon "expand row" at bounding box center [62, 168] width 9 height 9
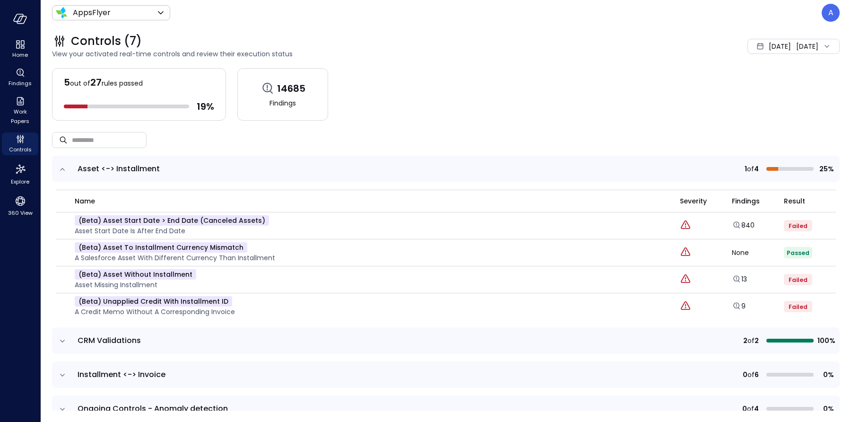
scroll to position [92, 0]
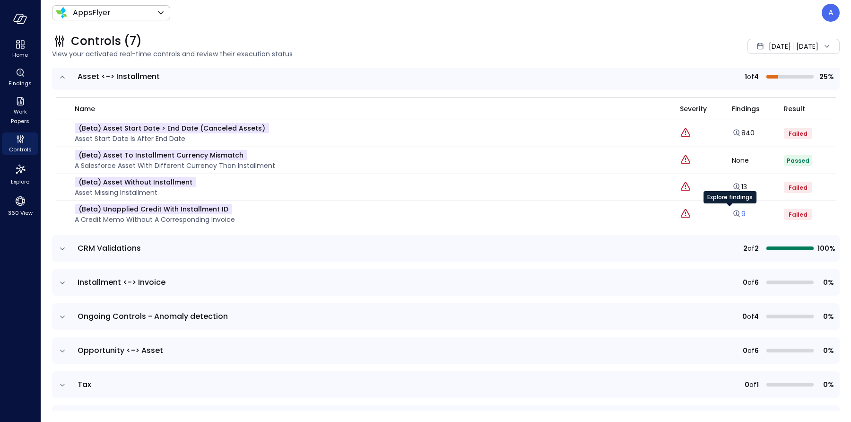
click at [736, 212] on icon "Explore findings" at bounding box center [736, 212] width 0 height 2
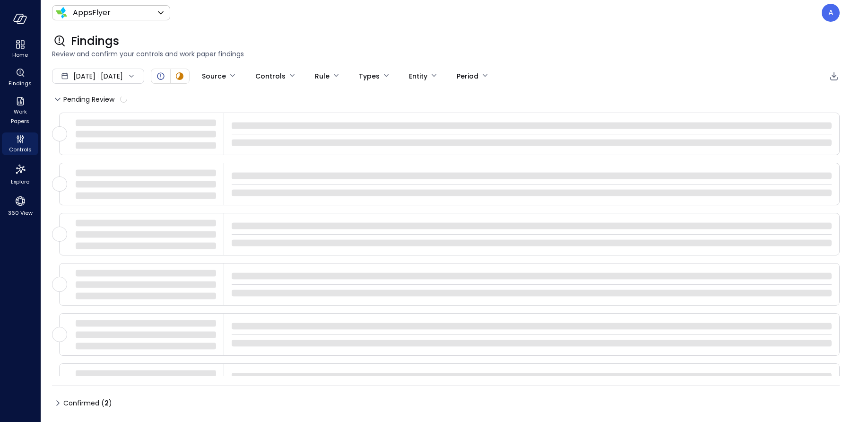
type input "****"
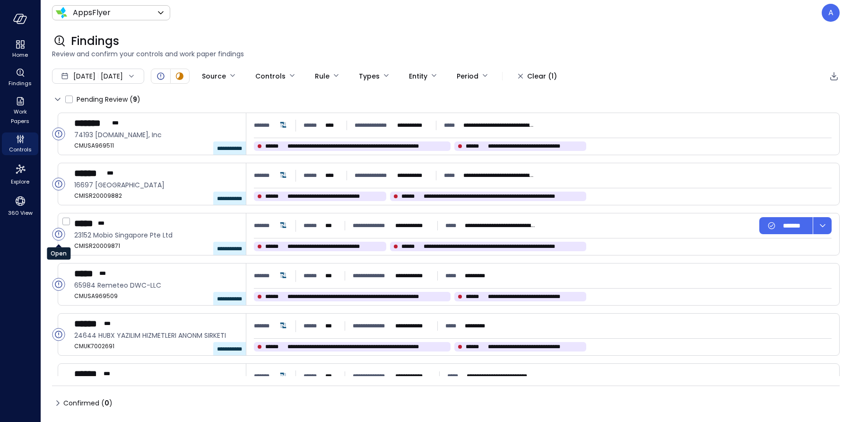
click at [59, 234] on circle "Open" at bounding box center [58, 234] width 12 height 12
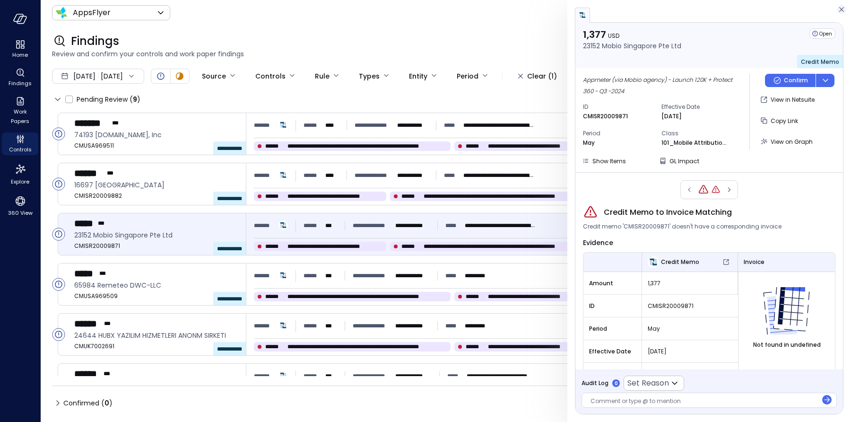
click at [840, 11] on icon "button" at bounding box center [841, 9] width 5 height 5
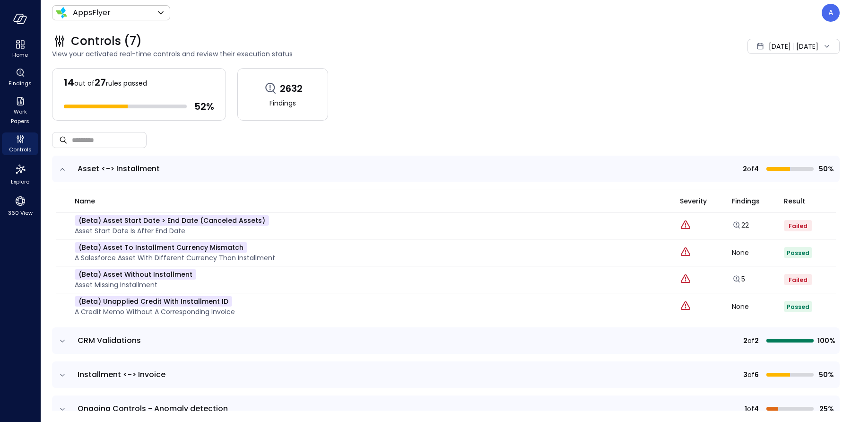
click at [768, 46] on span "[DATE]" at bounding box center [779, 46] width 22 height 10
click at [766, 104] on li "Current Year [DATE]" at bounding box center [774, 103] width 75 height 16
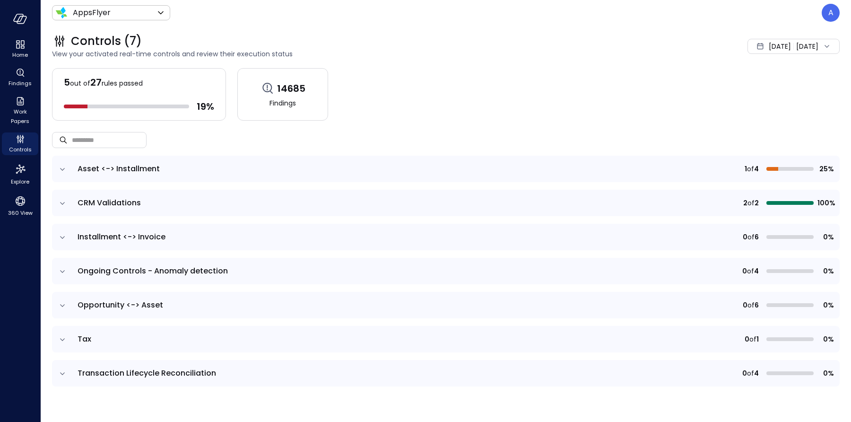
click at [66, 236] on icon "expand row" at bounding box center [62, 237] width 9 height 9
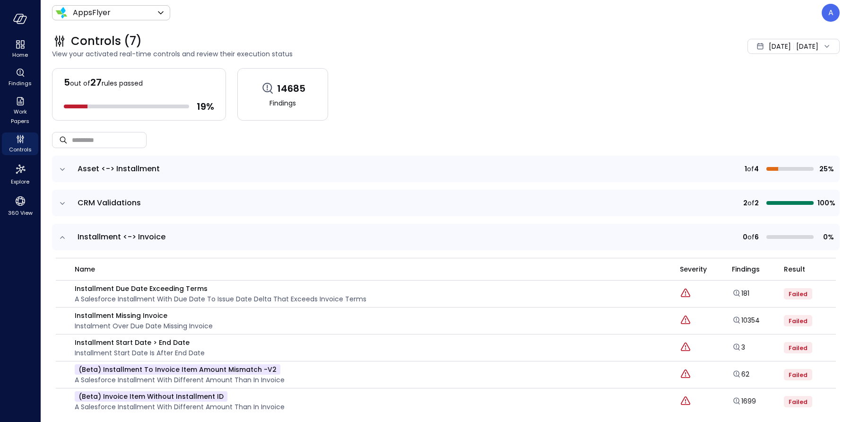
click at [66, 233] on icon "expand row" at bounding box center [62, 237] width 9 height 9
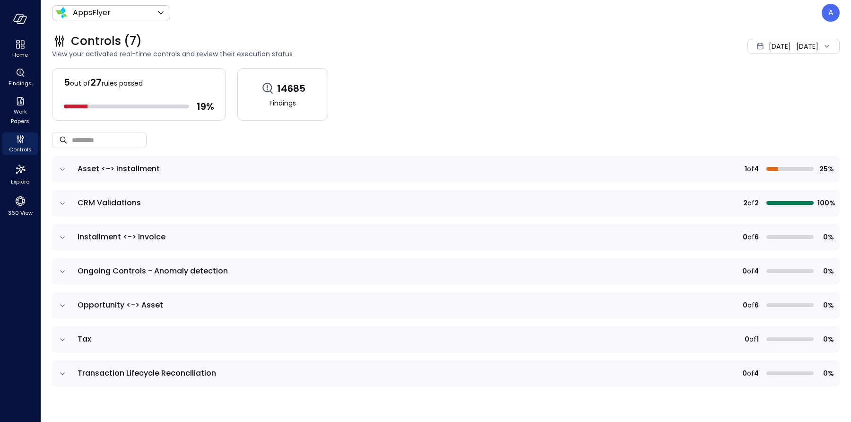
click at [60, 272] on icon "expand row" at bounding box center [62, 271] width 9 height 9
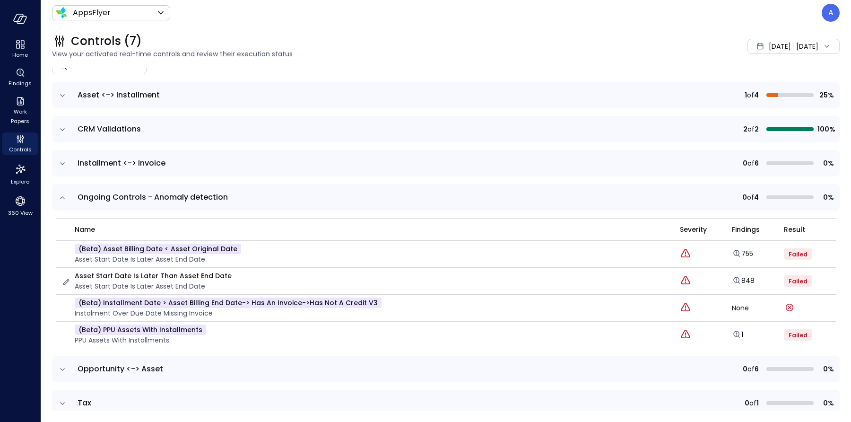
scroll to position [80, 0]
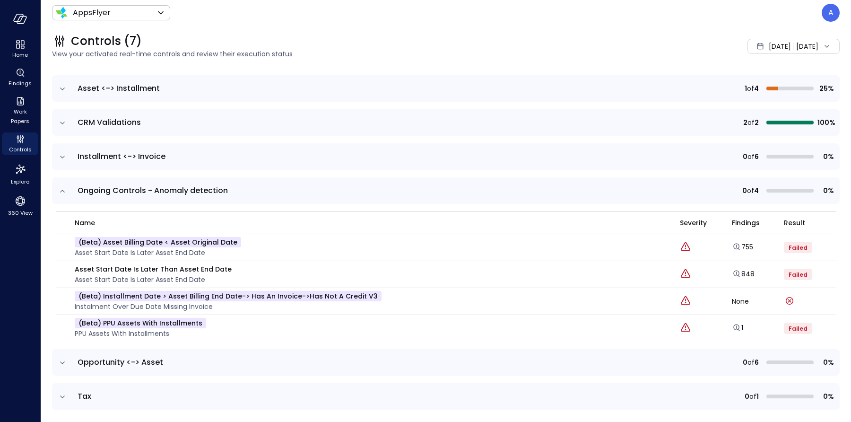
click at [63, 191] on icon "expand row" at bounding box center [62, 190] width 9 height 9
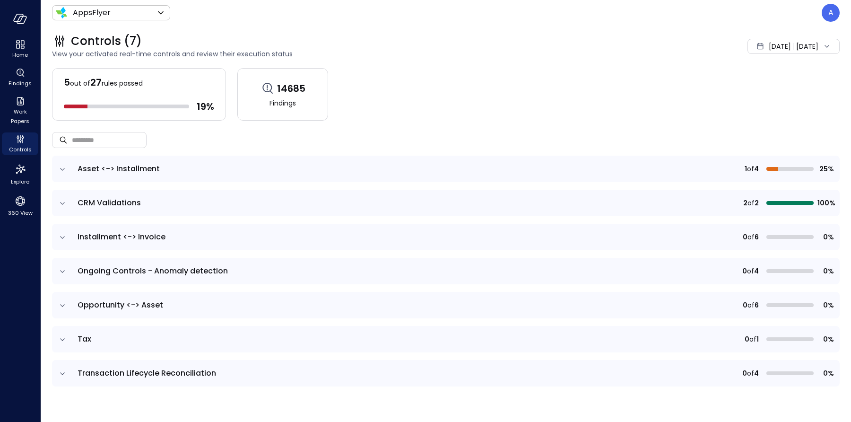
scroll to position [0, 0]
click at [64, 233] on icon "expand row" at bounding box center [62, 237] width 9 height 9
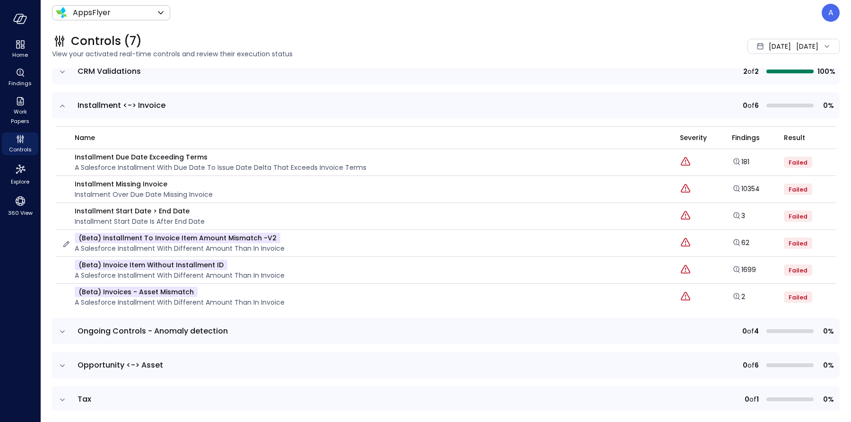
scroll to position [127, 0]
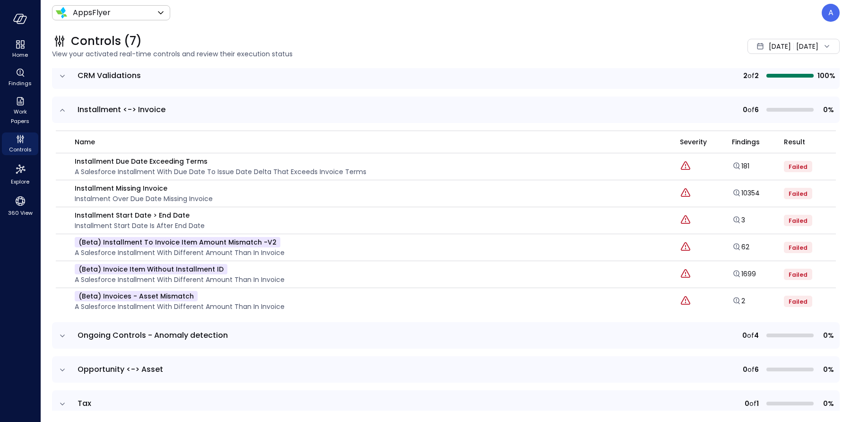
click at [63, 334] on icon "expand row" at bounding box center [62, 335] width 9 height 9
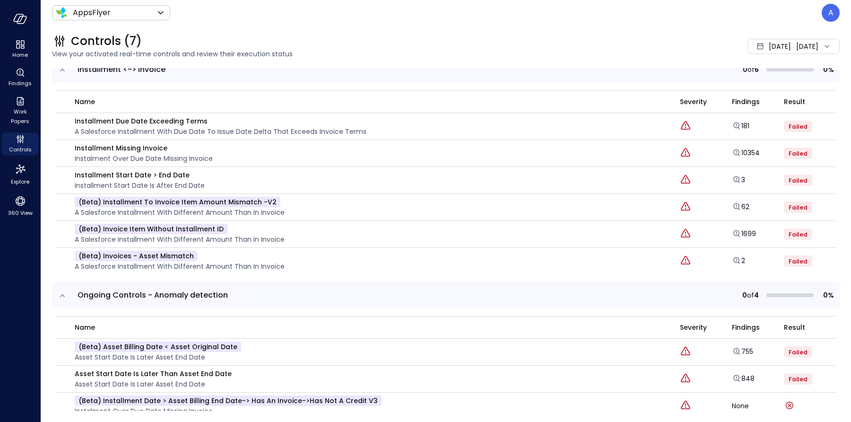
scroll to position [310, 0]
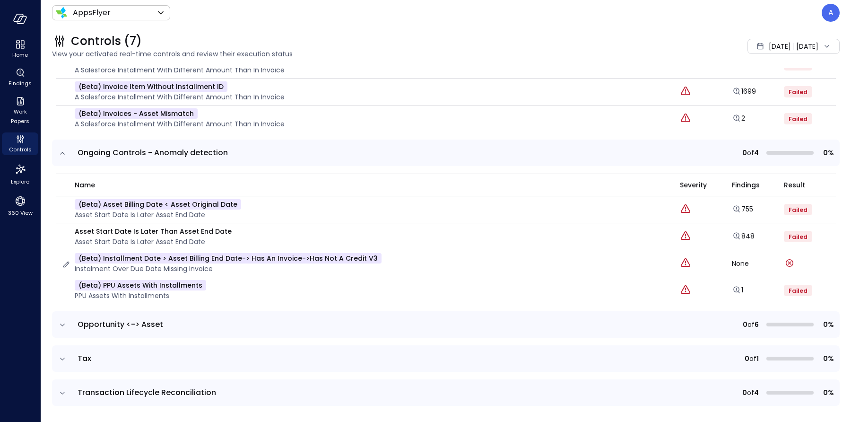
click at [136, 257] on p "(beta) Installment date > Asset billing end date-> has an invoice->has not a cr…" at bounding box center [228, 258] width 307 height 10
click at [63, 320] on icon "expand row" at bounding box center [62, 324] width 9 height 9
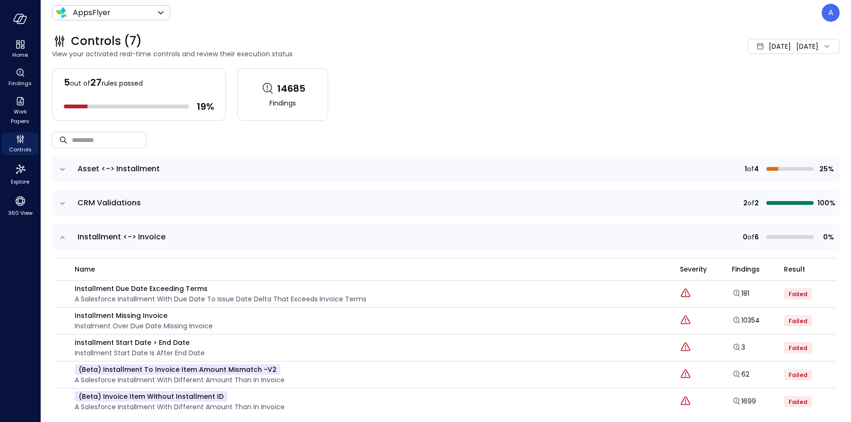
scroll to position [17, 0]
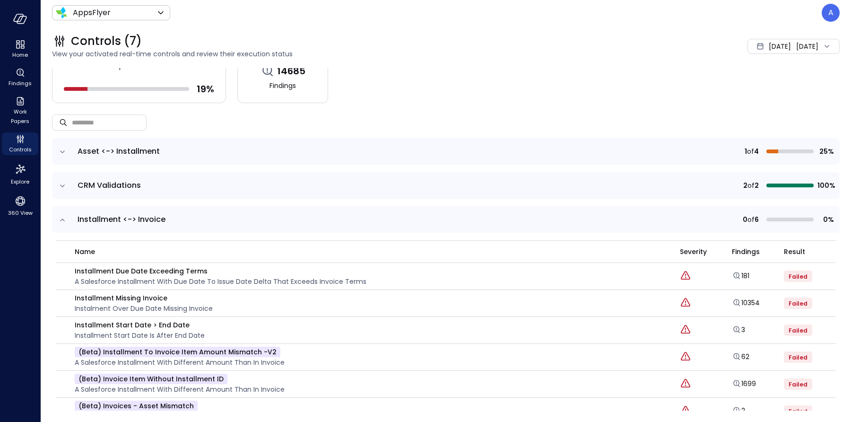
click at [67, 148] on td at bounding box center [62, 151] width 20 height 26
click at [62, 150] on icon "expand row" at bounding box center [62, 151] width 9 height 9
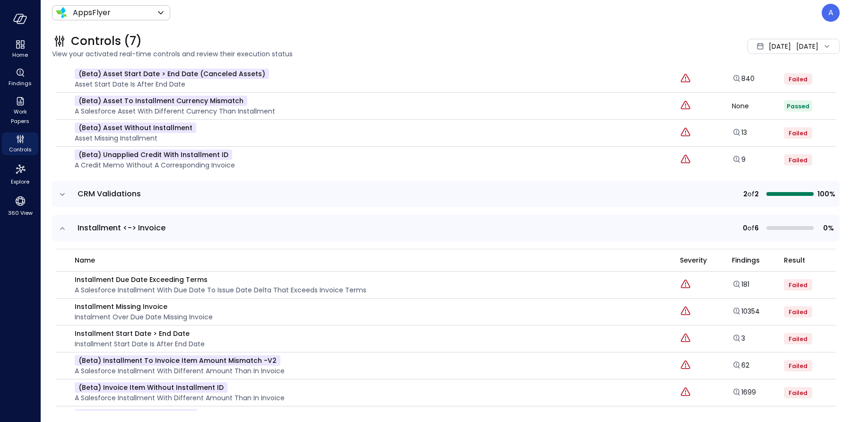
scroll to position [137, 0]
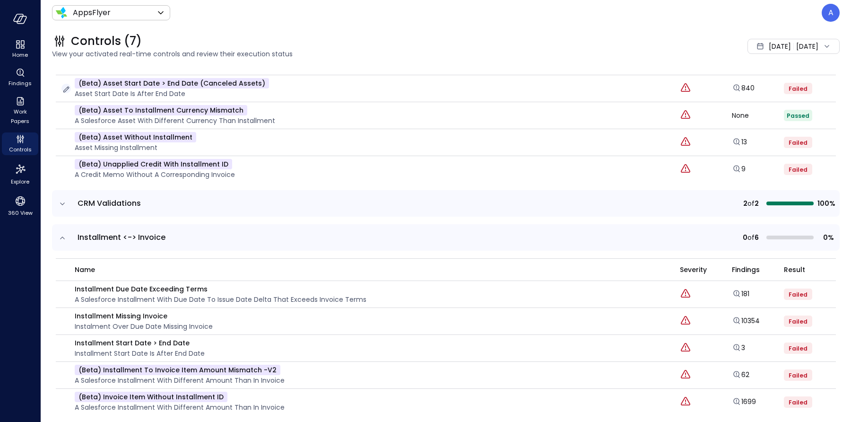
click at [63, 88] on icon "button" at bounding box center [65, 89] width 9 height 9
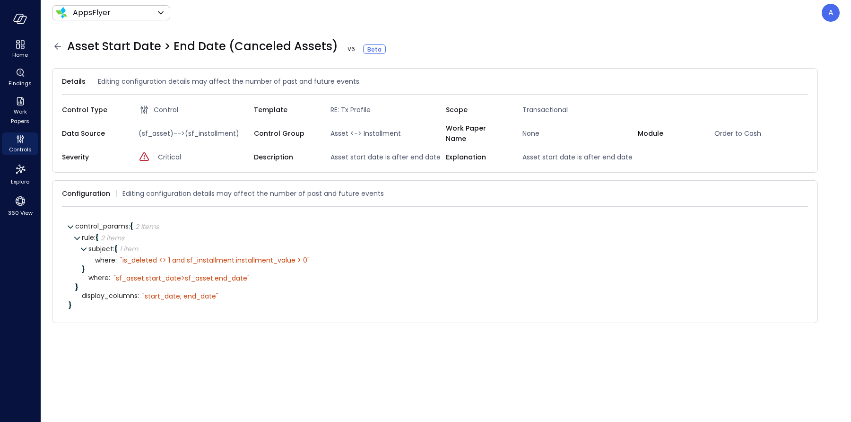
click at [56, 47] on icon at bounding box center [57, 46] width 11 height 11
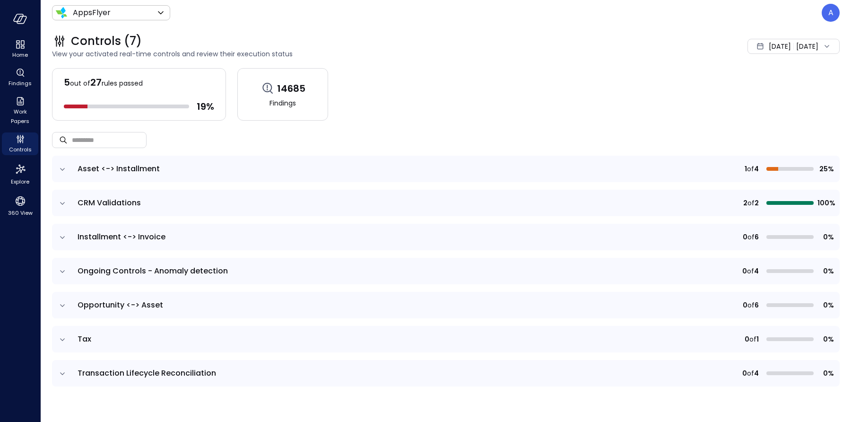
click at [60, 167] on icon "expand row" at bounding box center [62, 168] width 9 height 9
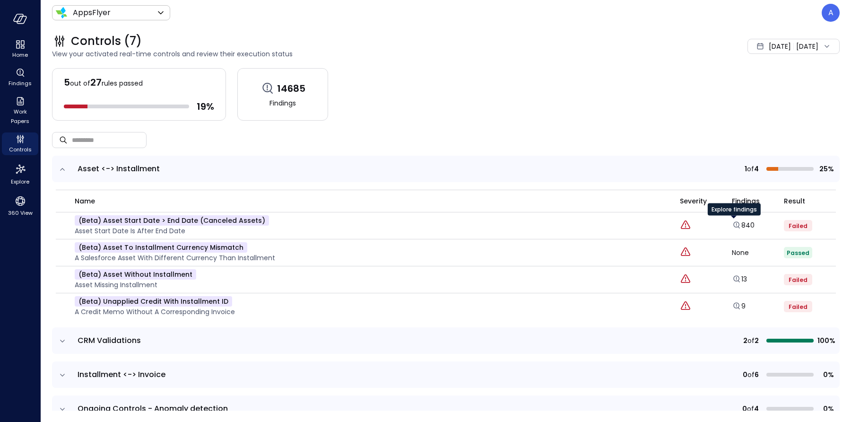
click at [729, 221] on div "Explore findings" at bounding box center [733, 212] width 53 height 19
click at [732, 224] on icon "Explore findings" at bounding box center [736, 224] width 9 height 9
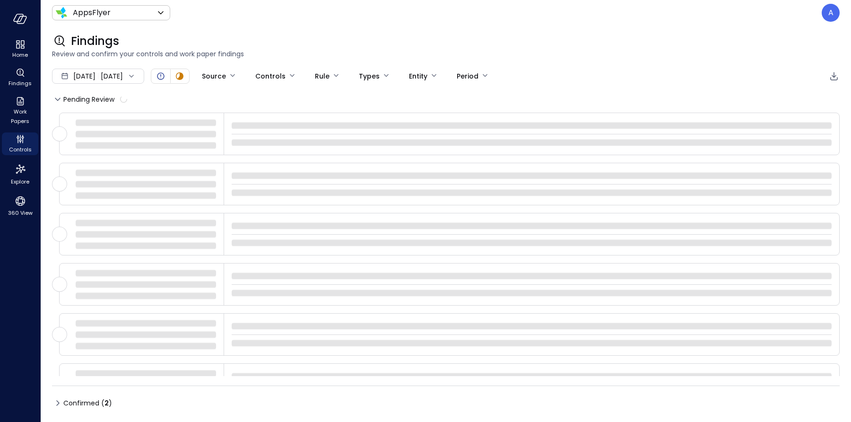
type input "****"
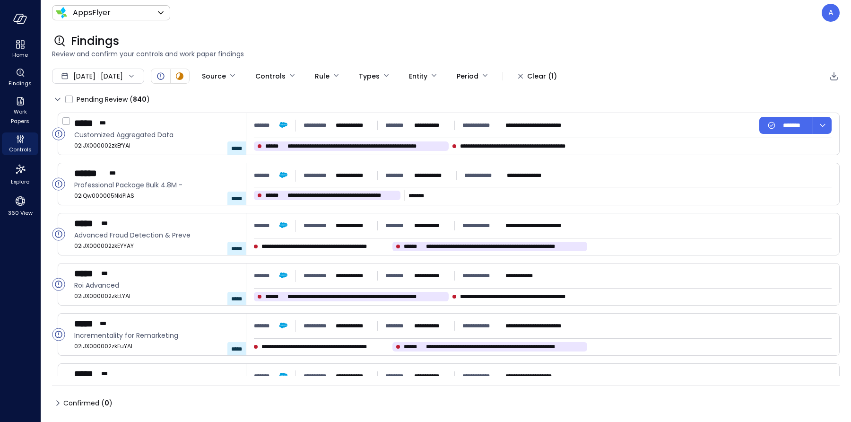
click at [60, 134] on circle "Open" at bounding box center [58, 134] width 12 height 12
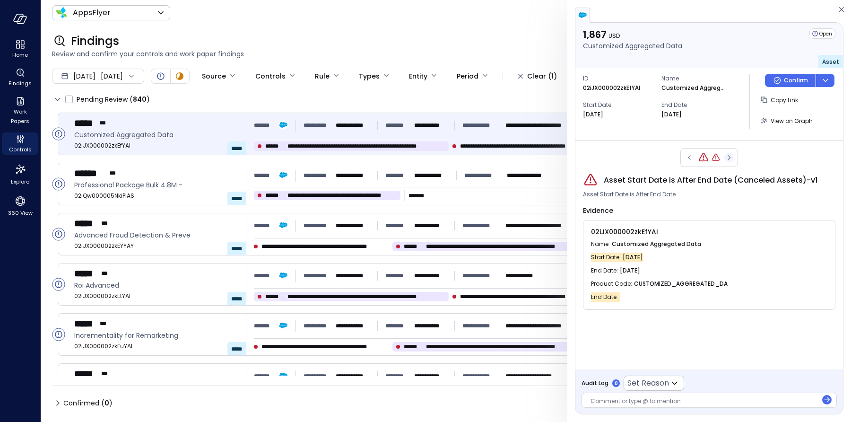
click at [730, 155] on icon "button" at bounding box center [728, 157] width 9 height 11
click at [689, 156] on icon "button" at bounding box center [688, 157] width 9 height 11
click at [727, 157] on icon "button" at bounding box center [728, 157] width 9 height 11
click at [727, 156] on div at bounding box center [709, 157] width 58 height 19
click at [19, 144] on icon "Controls" at bounding box center [20, 138] width 11 height 11
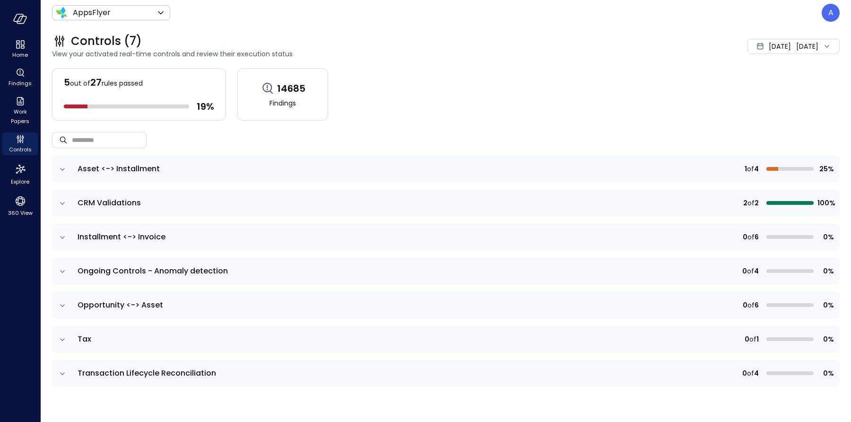
click at [63, 239] on icon "expand row" at bounding box center [62, 237] width 9 height 9
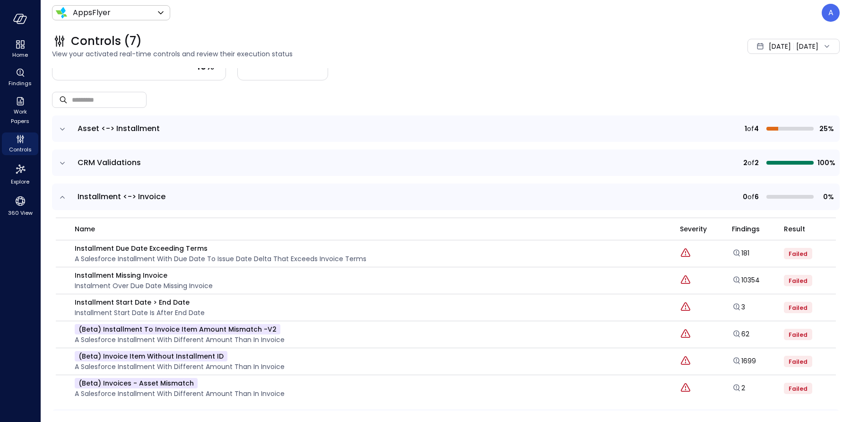
scroll to position [173, 0]
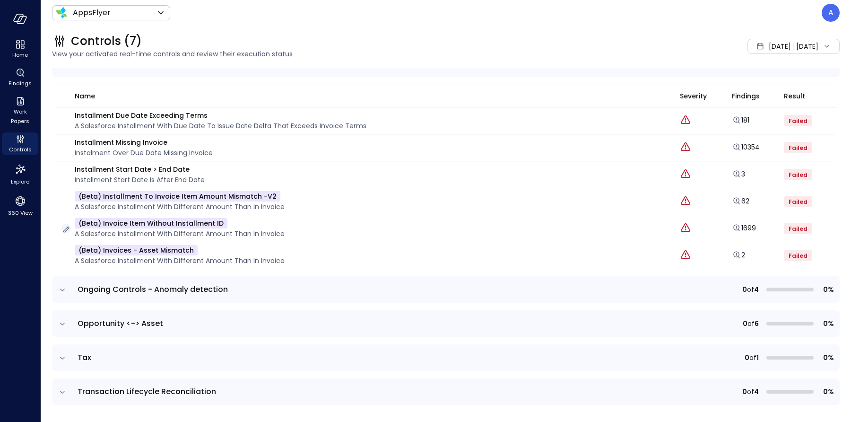
click at [65, 228] on icon "button" at bounding box center [65, 228] width 9 height 9
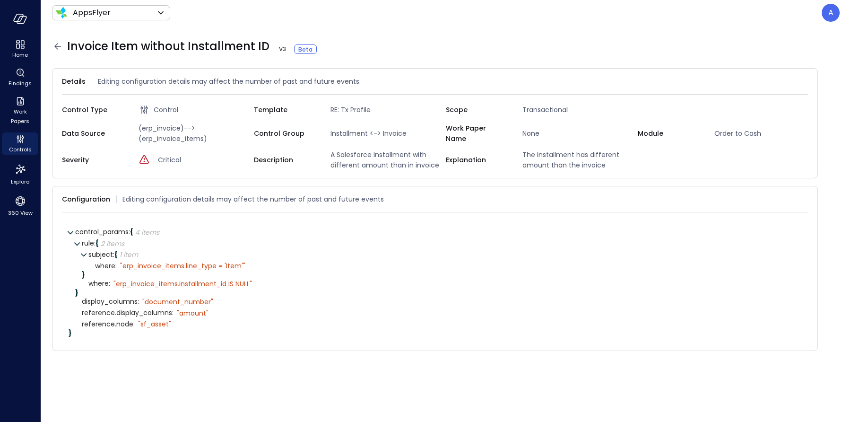
click at [57, 45] on icon at bounding box center [57, 46] width 11 height 11
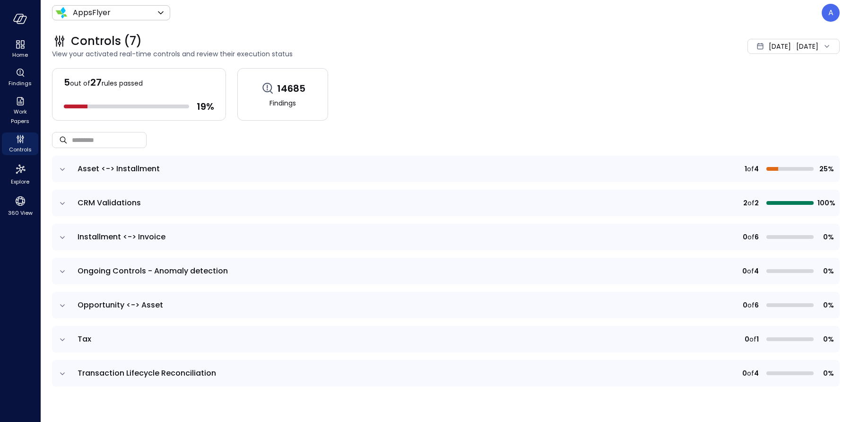
click at [60, 238] on icon "expand row" at bounding box center [62, 237] width 9 height 9
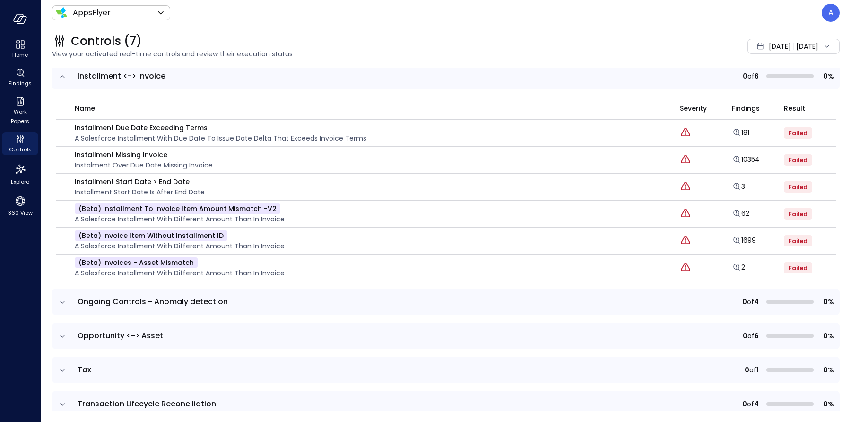
scroll to position [173, 0]
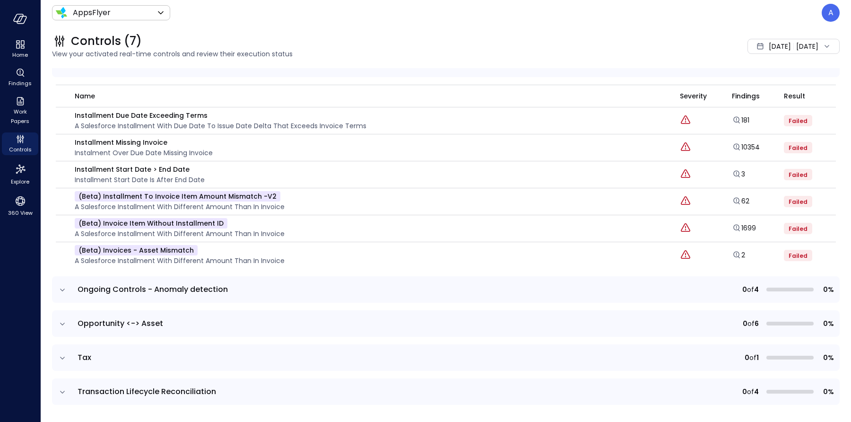
click at [60, 290] on icon "expand row" at bounding box center [62, 289] width 9 height 9
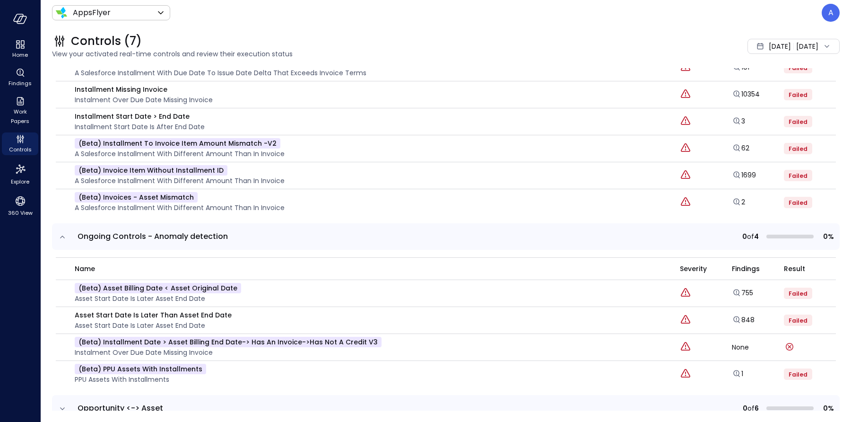
scroll to position [278, 0]
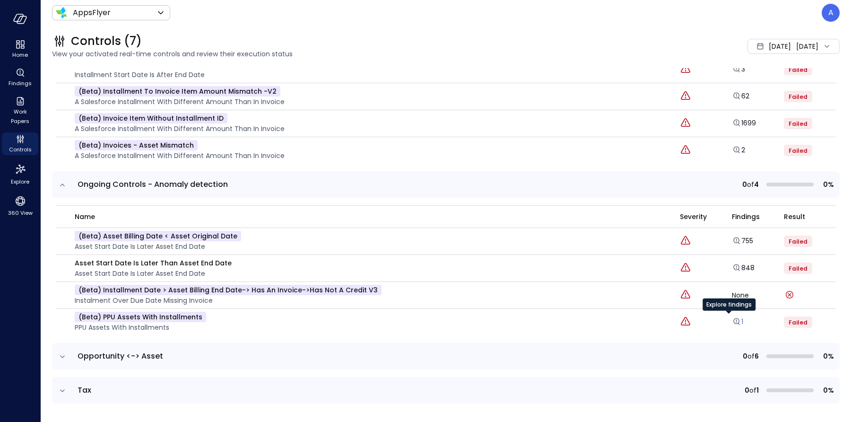
click at [732, 319] on icon "Explore findings" at bounding box center [736, 321] width 9 height 9
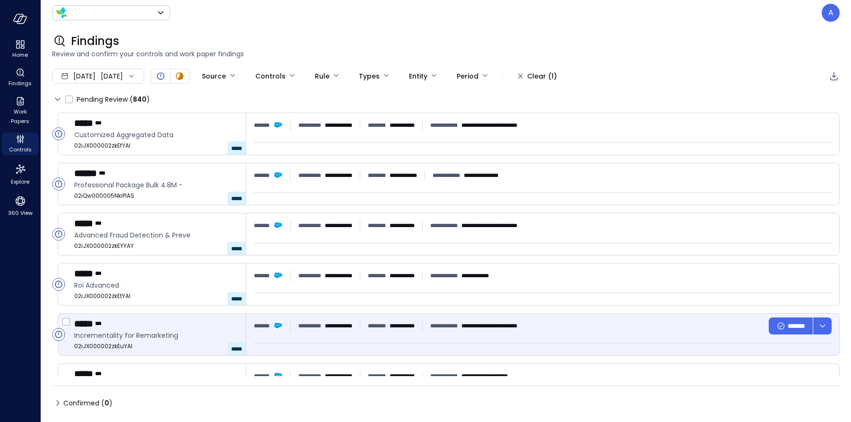
type input "*******"
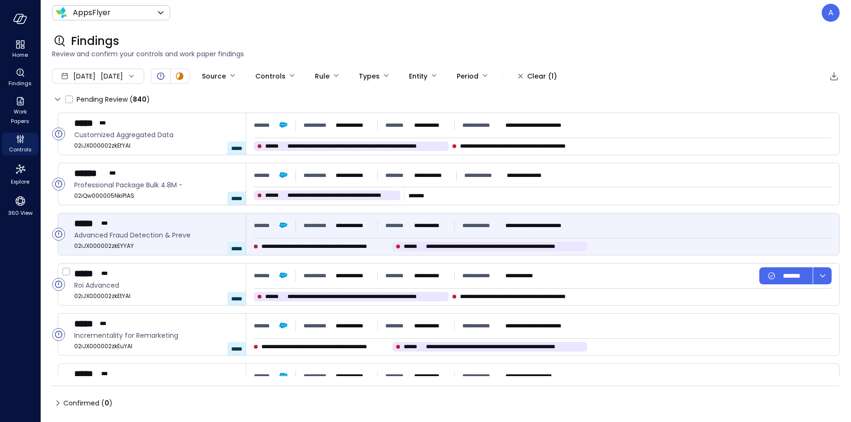
type input "****"
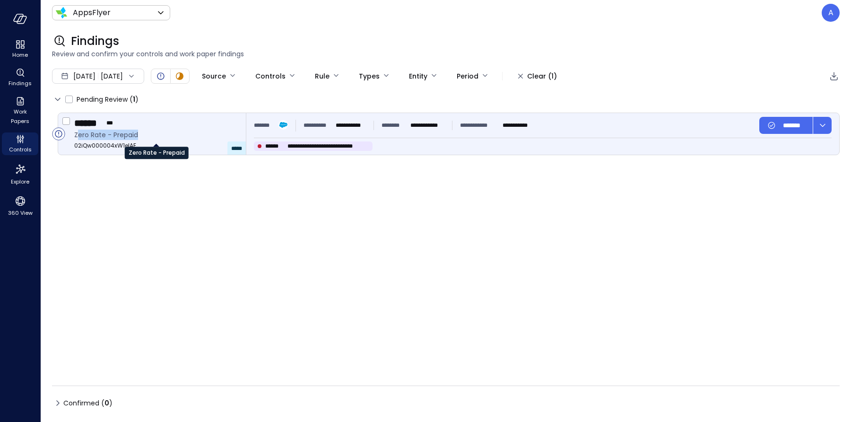
drag, startPoint x: 76, startPoint y: 133, endPoint x: 130, endPoint y: 137, distance: 54.9
click at [143, 136] on span "Zero Rate - Prepaid" at bounding box center [156, 134] width 164 height 10
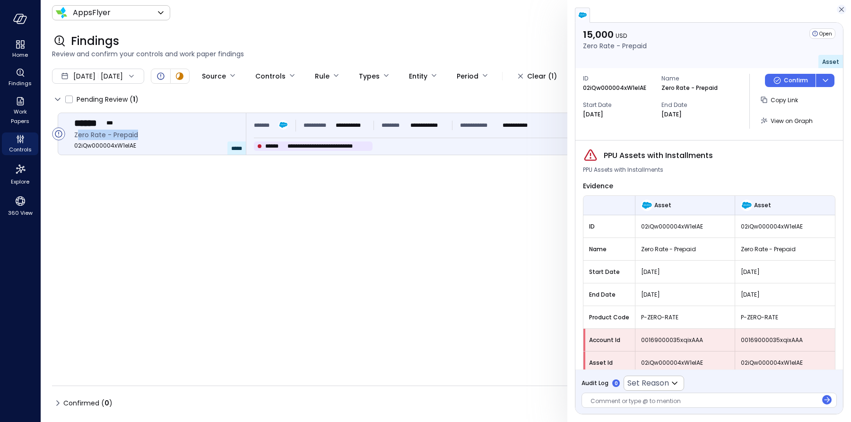
click at [843, 8] on icon "button" at bounding box center [840, 9] width 9 height 11
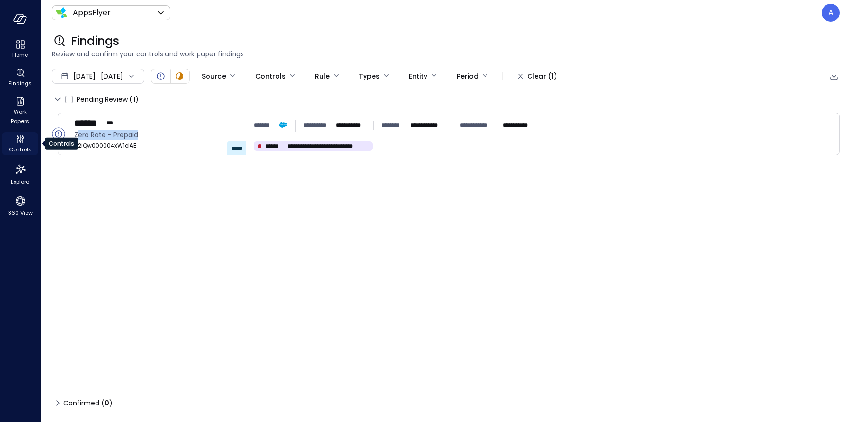
click at [15, 143] on icon "Controls" at bounding box center [20, 138] width 11 height 11
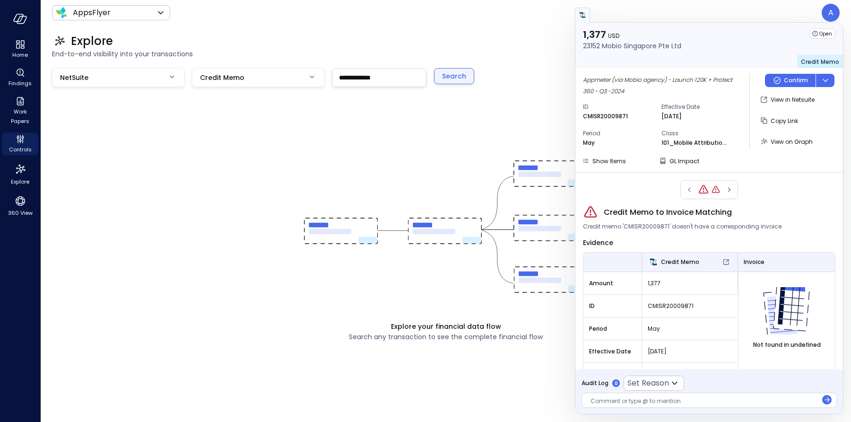
click at [453, 76] on div "Search" at bounding box center [454, 76] width 24 height 12
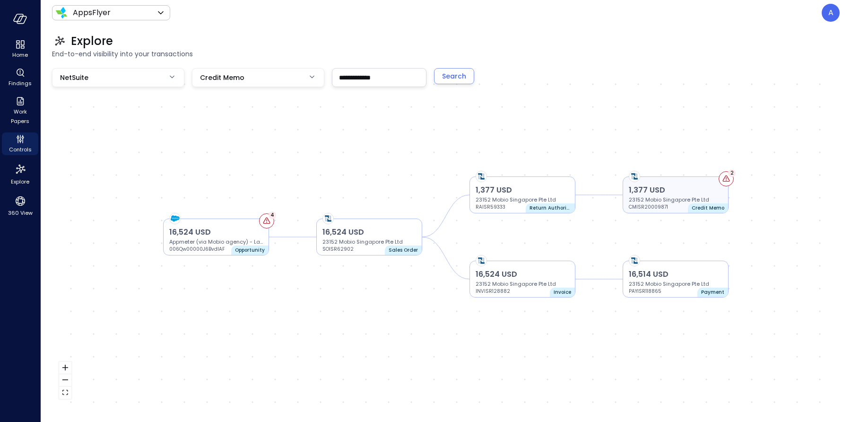
click at [657, 197] on p "23152 Mobio Singapore Pte Ltd" at bounding box center [676, 200] width 94 height 8
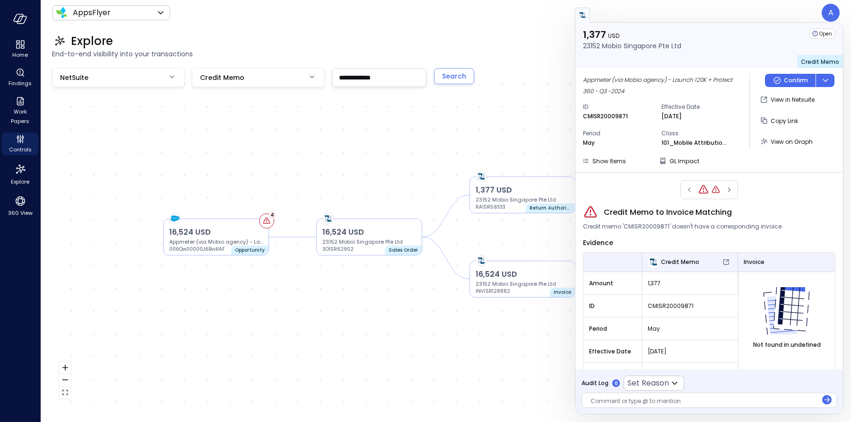
click at [536, 105] on div "1,377 USD 23152 Mobio Singapore Pte Ltd CMISR20009871 Credit Memo 2 1,377 USD 2…" at bounding box center [445, 236] width 787 height 337
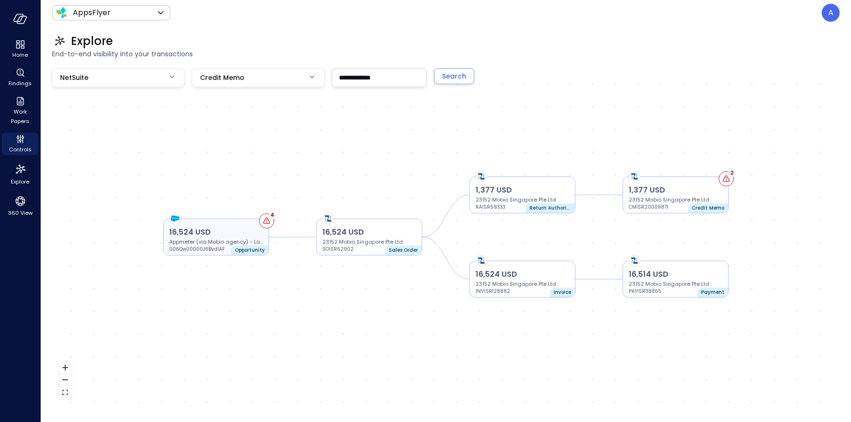
click at [236, 230] on p "16,524 USD" at bounding box center [216, 231] width 94 height 11
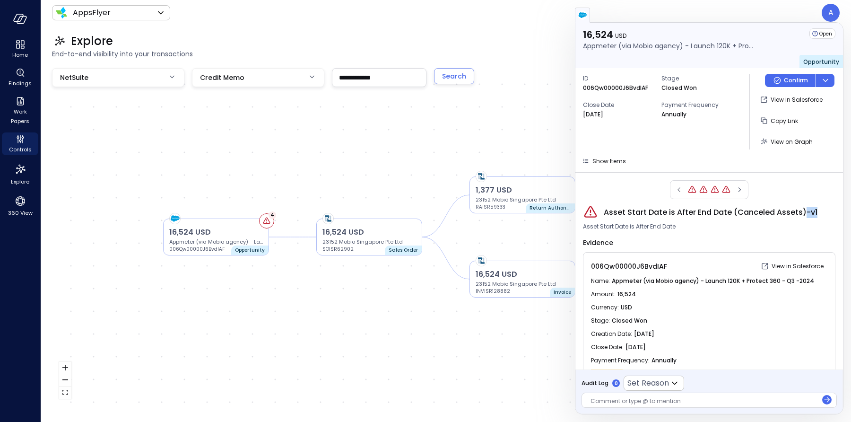
drag, startPoint x: 801, startPoint y: 211, endPoint x: 811, endPoint y: 209, distance: 10.7
click at [811, 209] on span "Asset Start Date is After End Date (Canceled Assets)-v1" at bounding box center [710, 212] width 214 height 11
click at [683, 211] on span "Asset Start Date is After End Date (Canceled Assets)-v1" at bounding box center [710, 212] width 214 height 11
drag, startPoint x: 730, startPoint y: 213, endPoint x: 722, endPoint y: 212, distance: 8.6
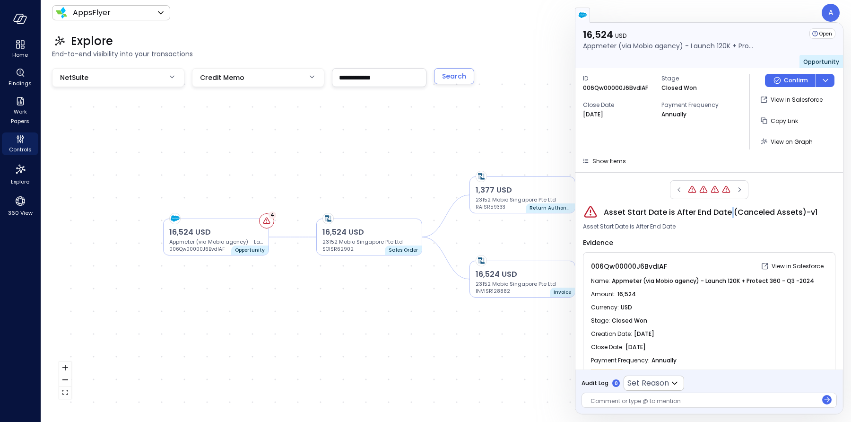
click at [724, 213] on span "Asset Start Date is After End Date (Canceled Assets)-v1" at bounding box center [710, 212] width 214 height 11
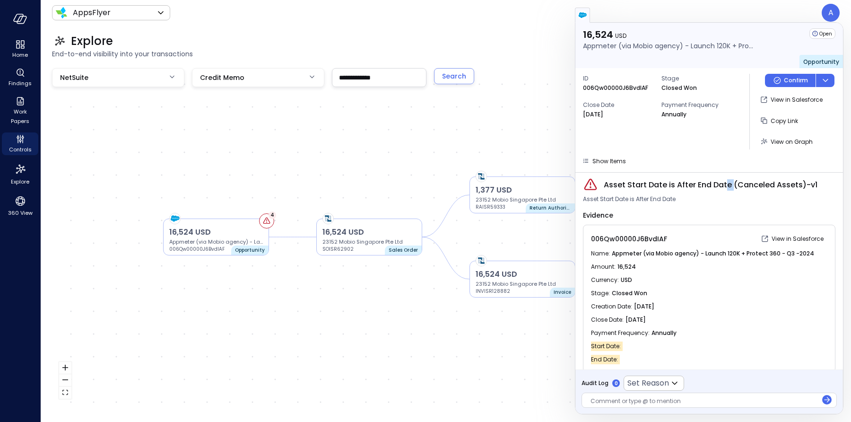
scroll to position [36, 0]
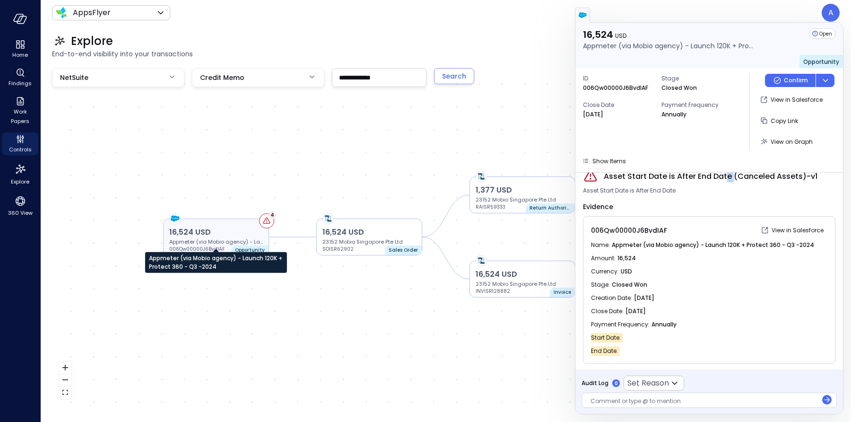
click at [236, 239] on p "Appmeter (via Mobio agency) - Launch 120K + Protect 360 - Q3 -2024" at bounding box center [216, 242] width 94 height 8
click at [350, 234] on p "16,524 USD" at bounding box center [369, 231] width 94 height 11
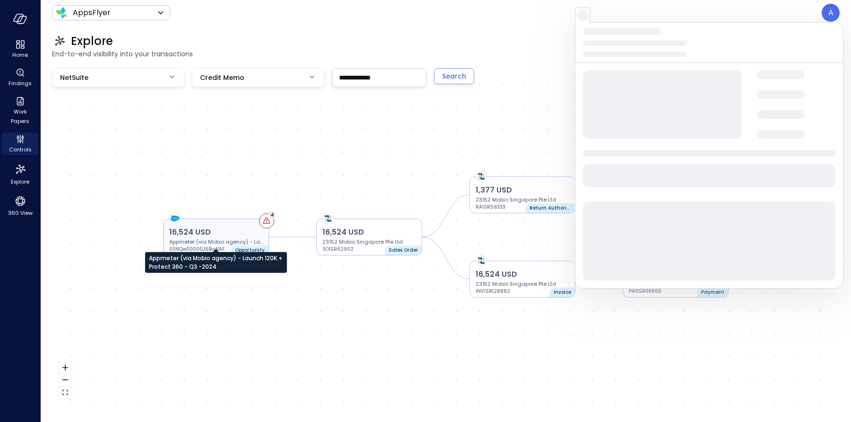
click at [251, 240] on p "Appmeter (via Mobio agency) - Launch 120K + Protect 360 - Q3 -2024" at bounding box center [216, 242] width 94 height 8
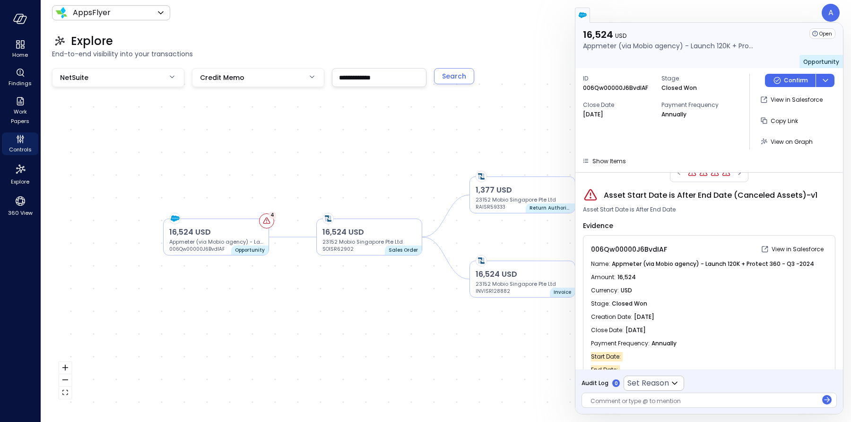
scroll to position [36, 0]
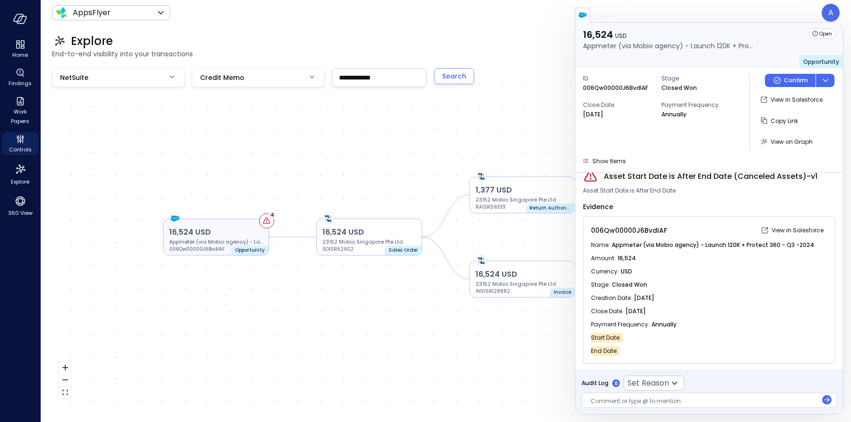
click at [266, 222] on icon at bounding box center [266, 220] width 9 height 9
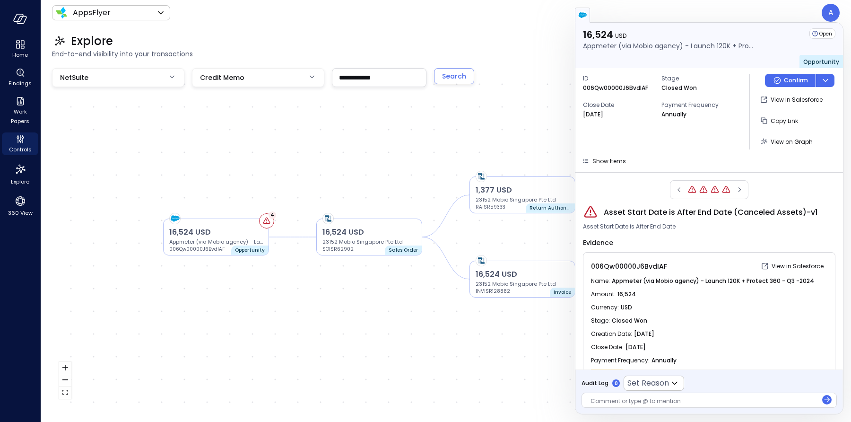
click at [532, 56] on span "End-to-end visibility into your transactions" at bounding box center [445, 54] width 787 height 10
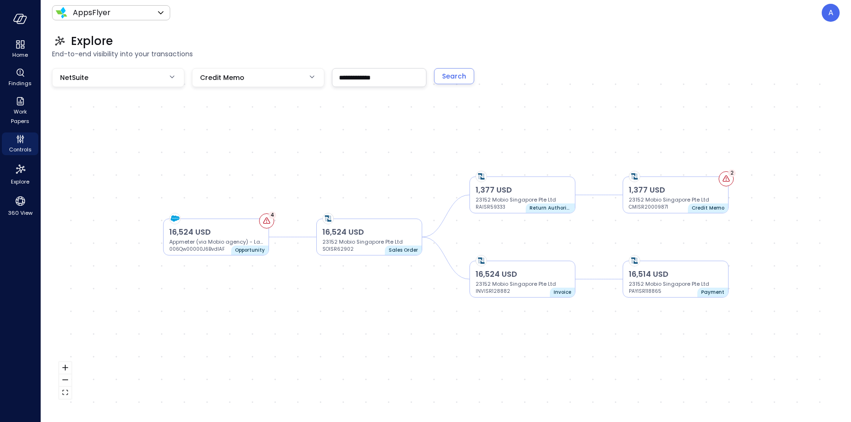
click at [363, 80] on input "**********" at bounding box center [379, 77] width 94 height 17
